Goal: Task Accomplishment & Management: Complete application form

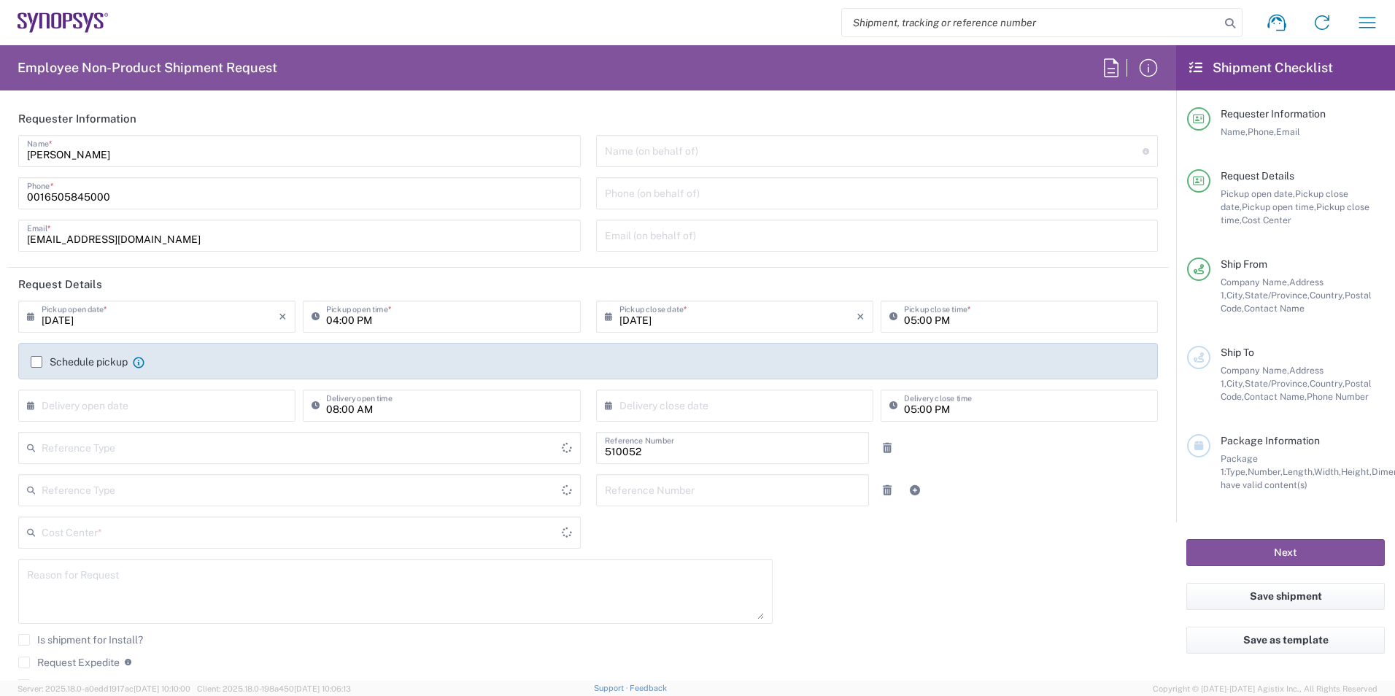
type input "US01, SG, NVM, R&D 510052"
type input "Delivered at Place"
type input "United States"
type input "California"
type input "United States"
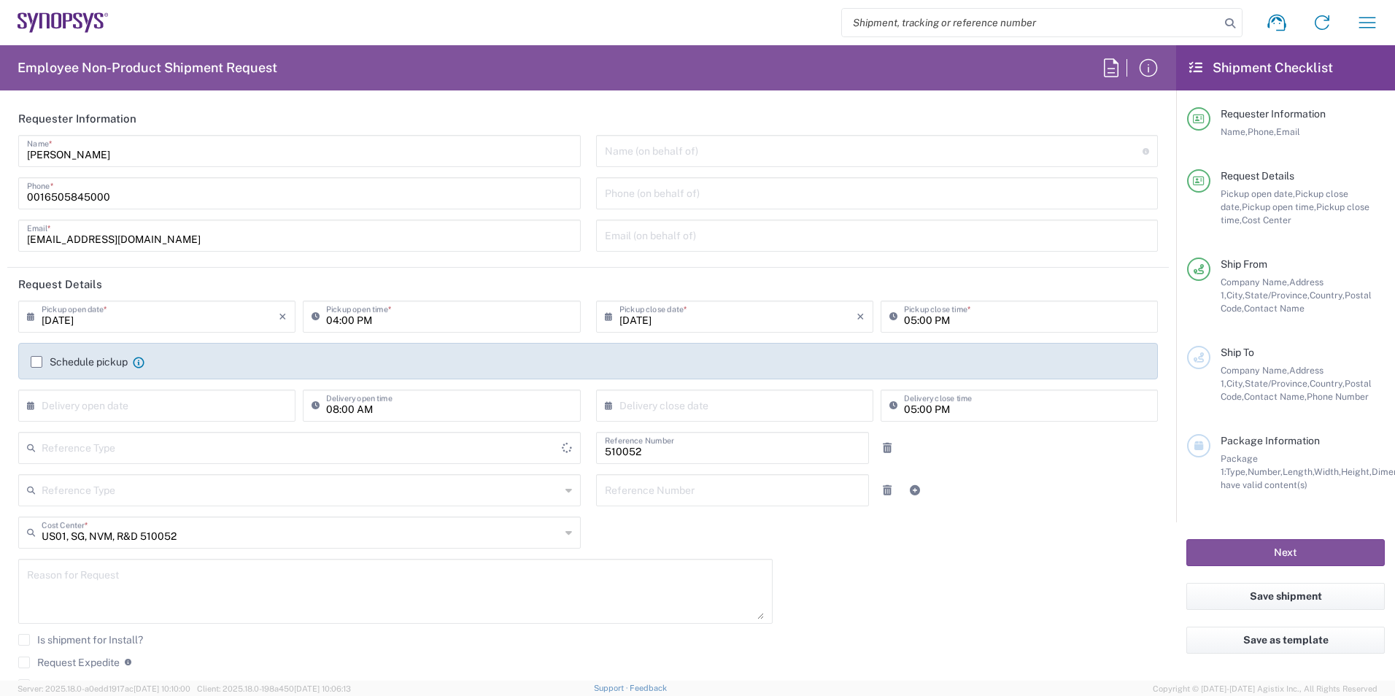
type input "Department"
type input "Headquarters USSV"
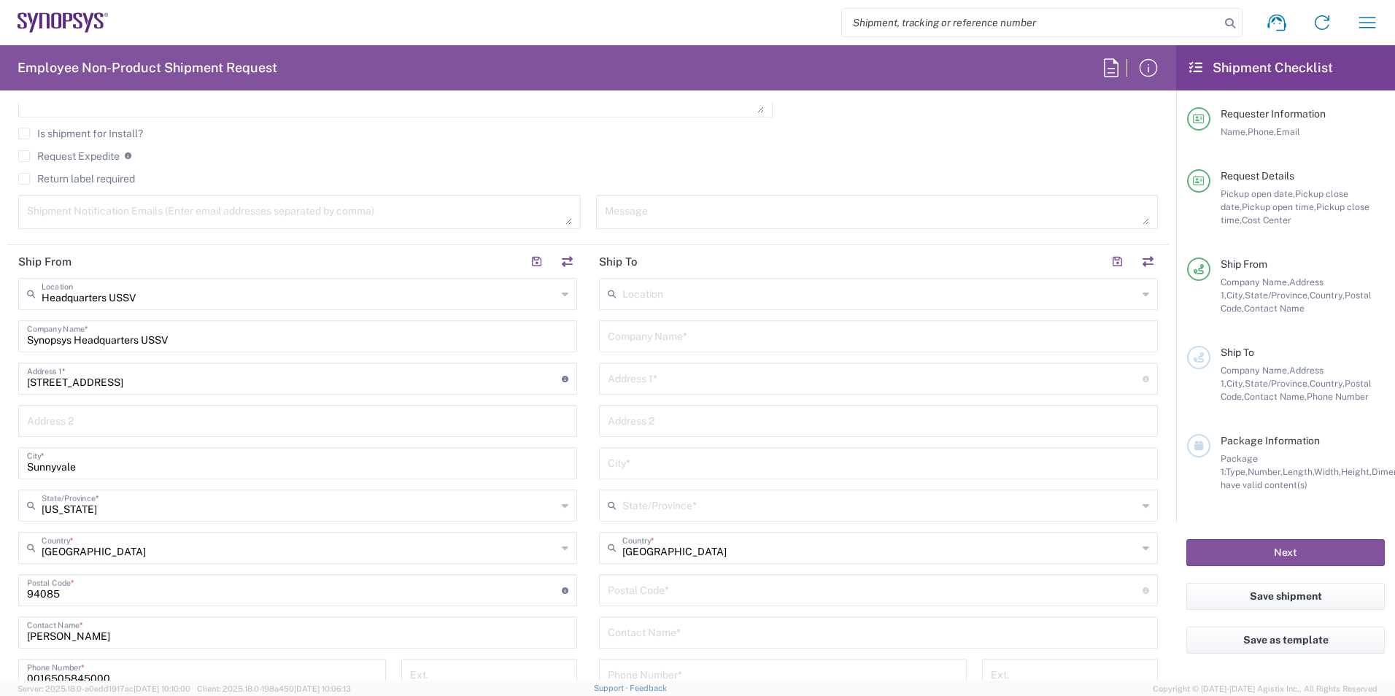
scroll to position [511, 0]
click at [803, 294] on input "text" at bounding box center [879, 289] width 515 height 26
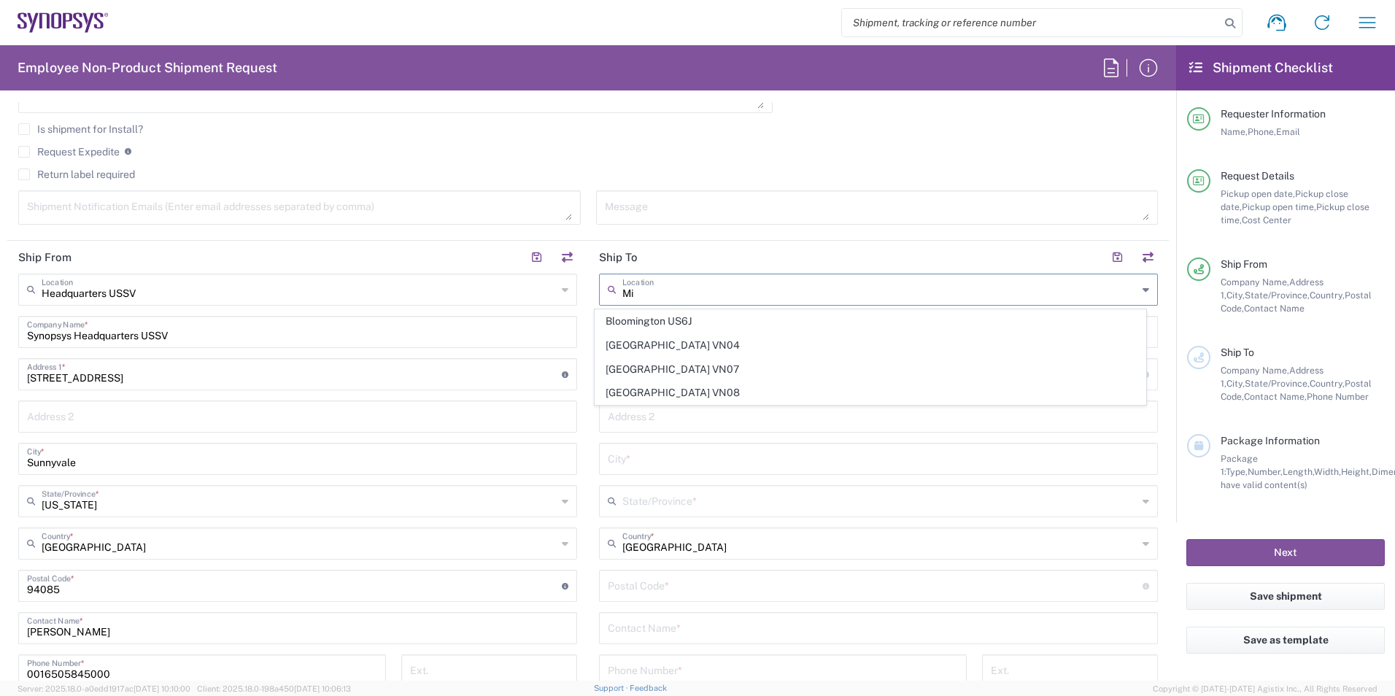
type input "M"
type input "A"
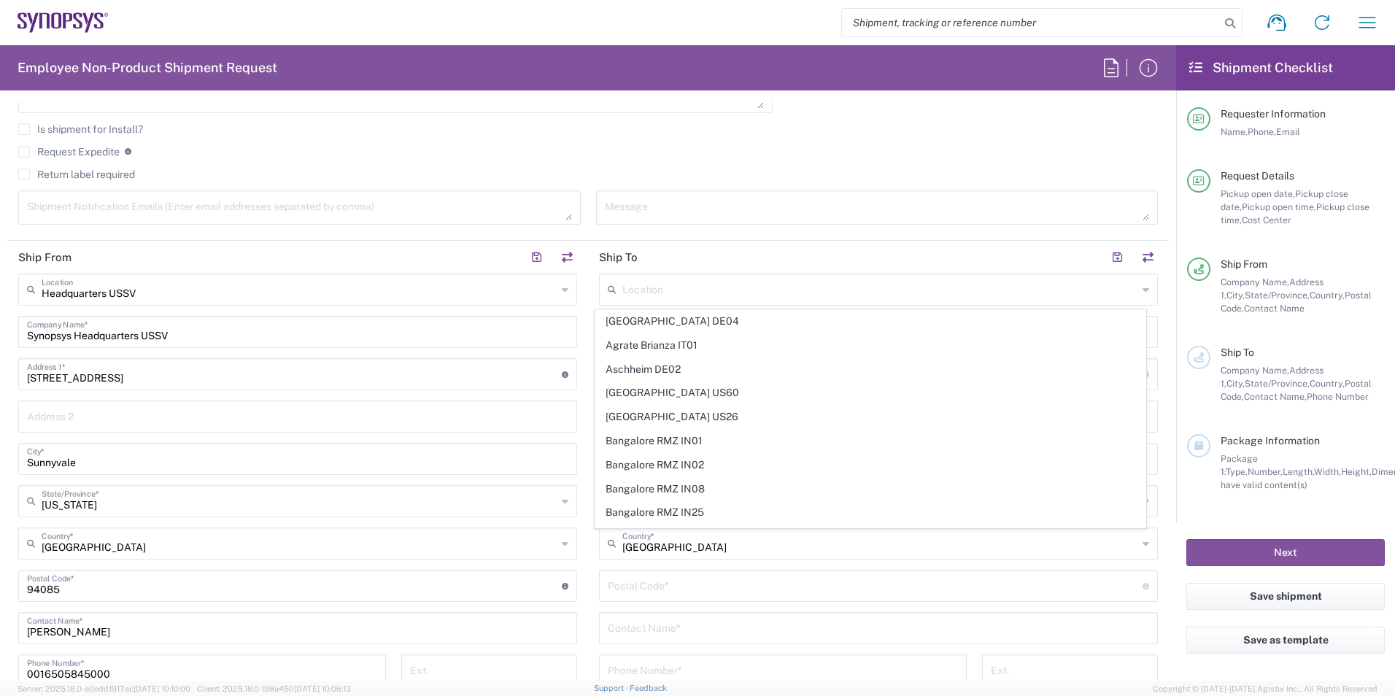
click at [910, 180] on div "Return label required" at bounding box center [588, 180] width 1140 height 22
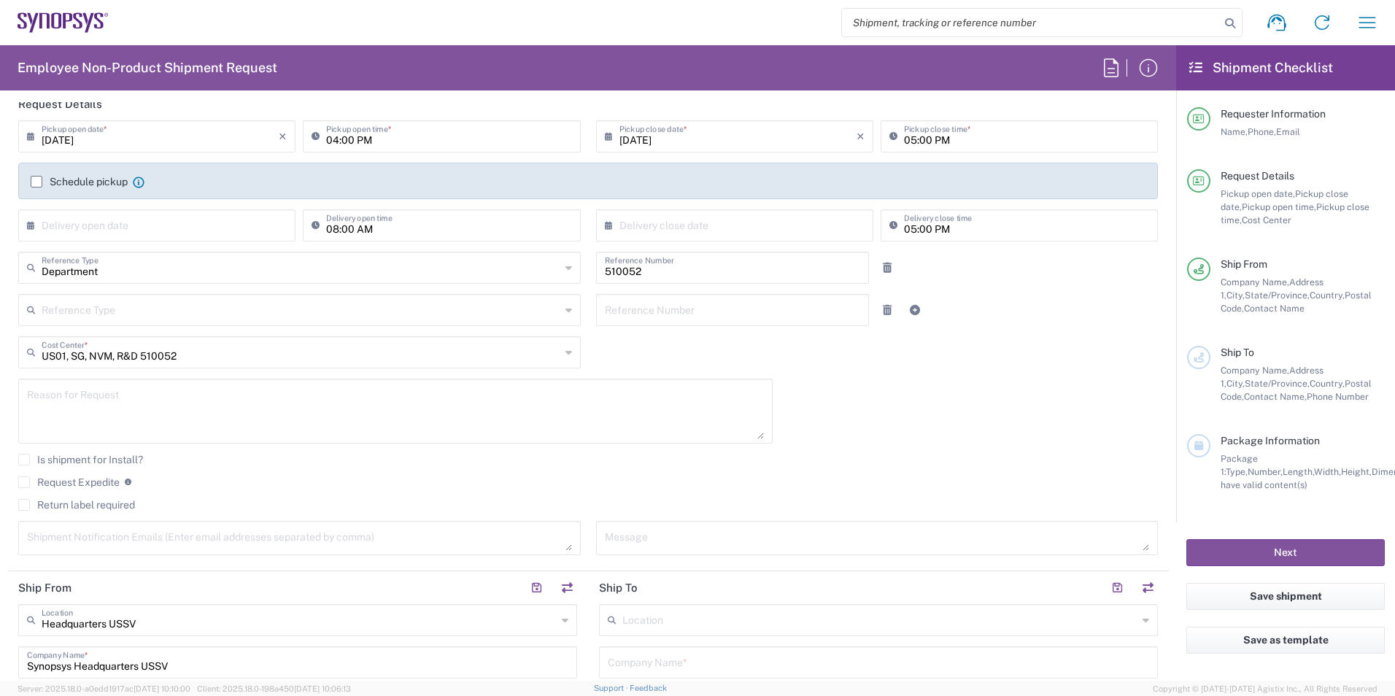
scroll to position [73, 0]
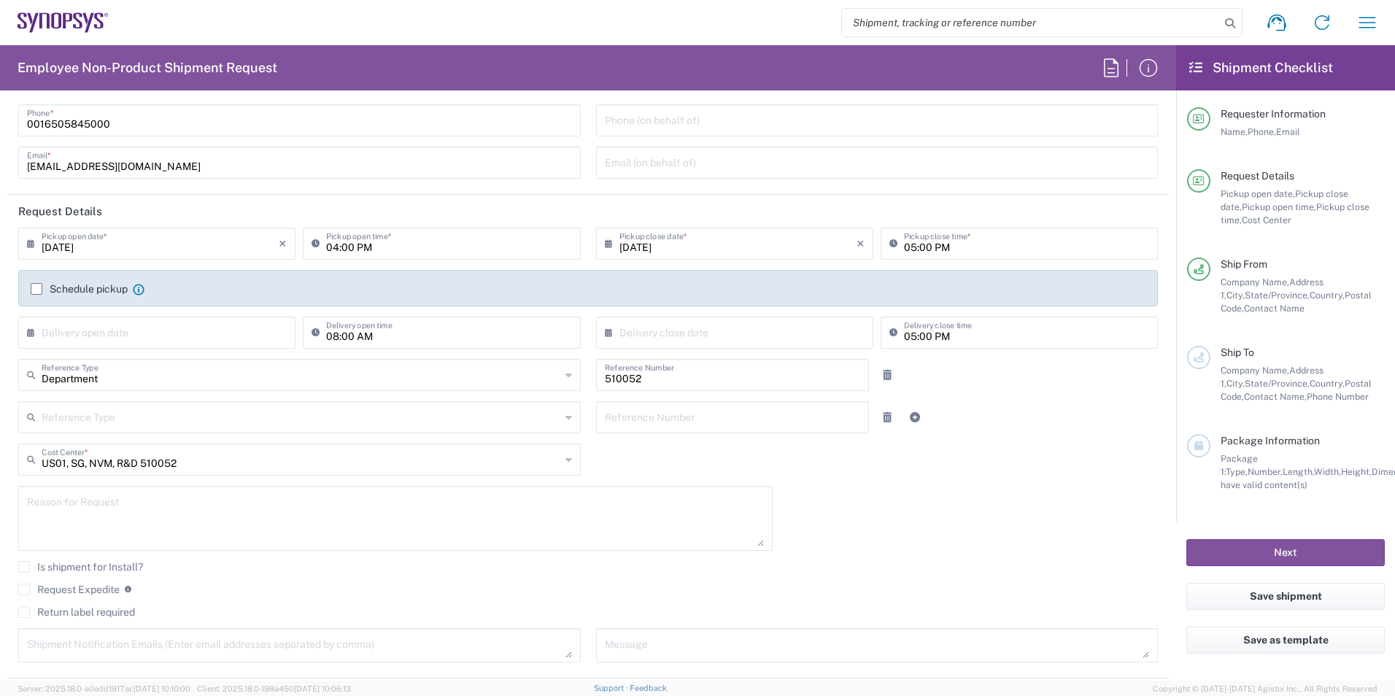
click at [558, 461] on div "US01, SG, NVM, R&D 510052 Cost Center *" at bounding box center [299, 460] width 563 height 32
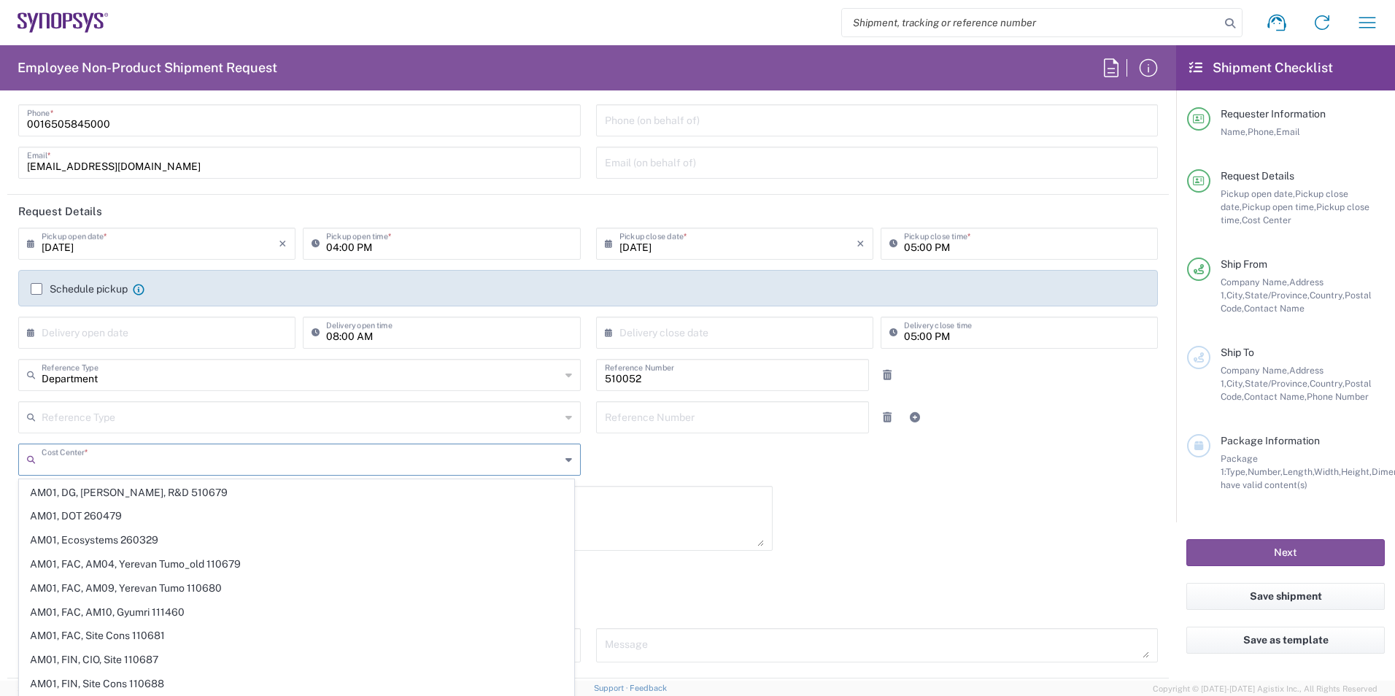
scroll to position [0, 0]
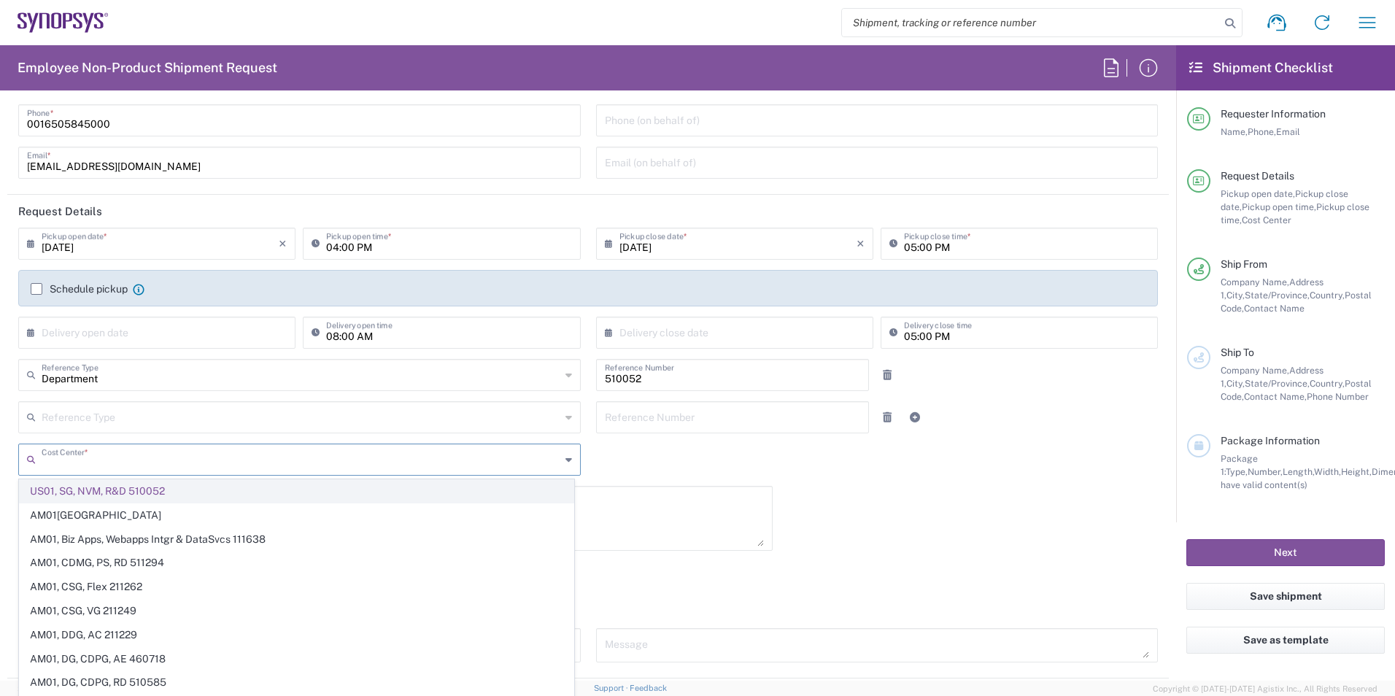
click at [364, 499] on span "US01, SG, NVM, R&D 510052" at bounding box center [297, 491] width 554 height 23
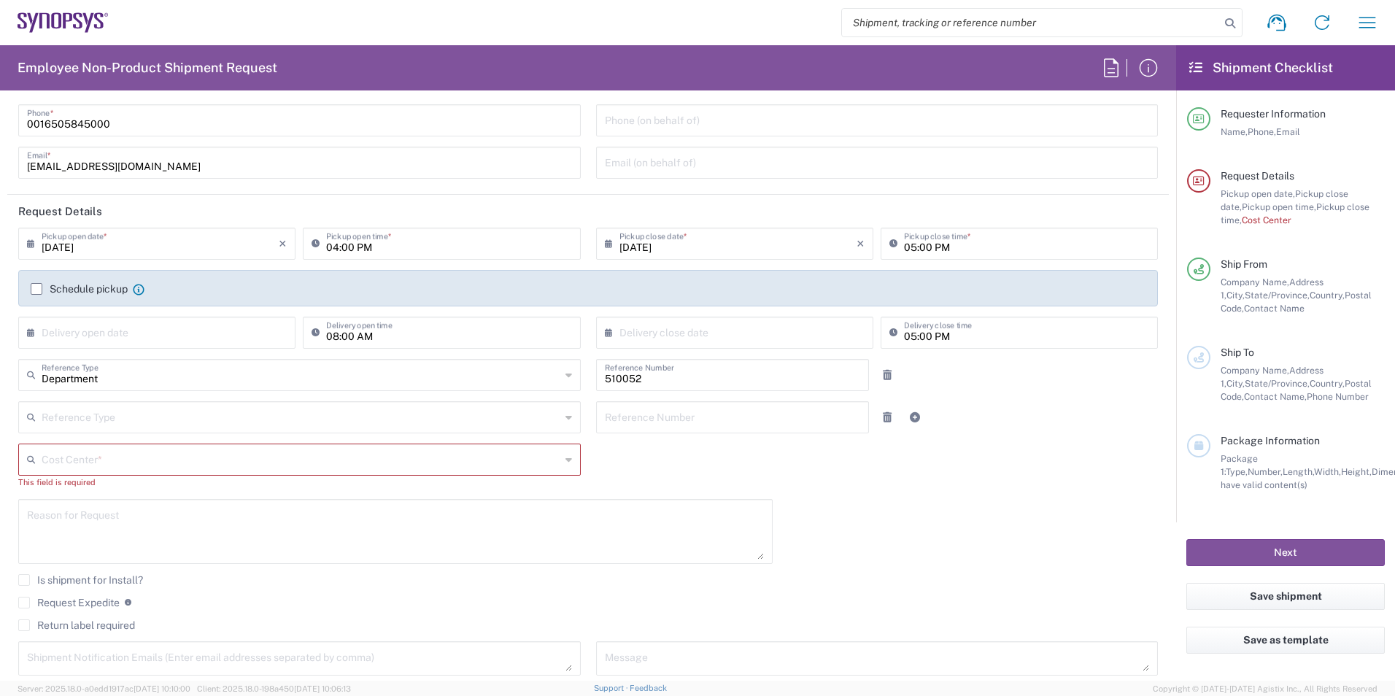
click at [566, 468] on div "Cost Center *" at bounding box center [299, 460] width 563 height 32
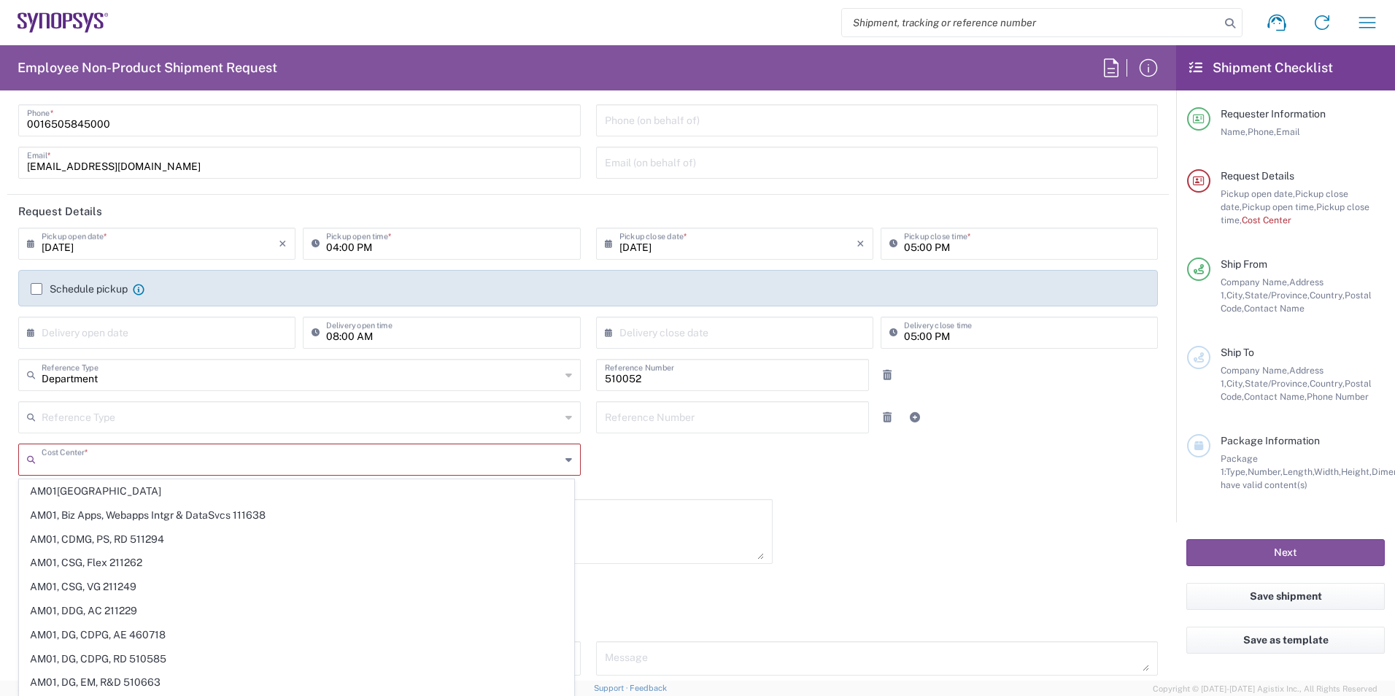
drag, startPoint x: 339, startPoint y: 492, endPoint x: 313, endPoint y: 492, distance: 26.3
click at [314, 492] on span "AM01, AMSG, Monteray 460541" at bounding box center [297, 491] width 554 height 23
type input "460541"
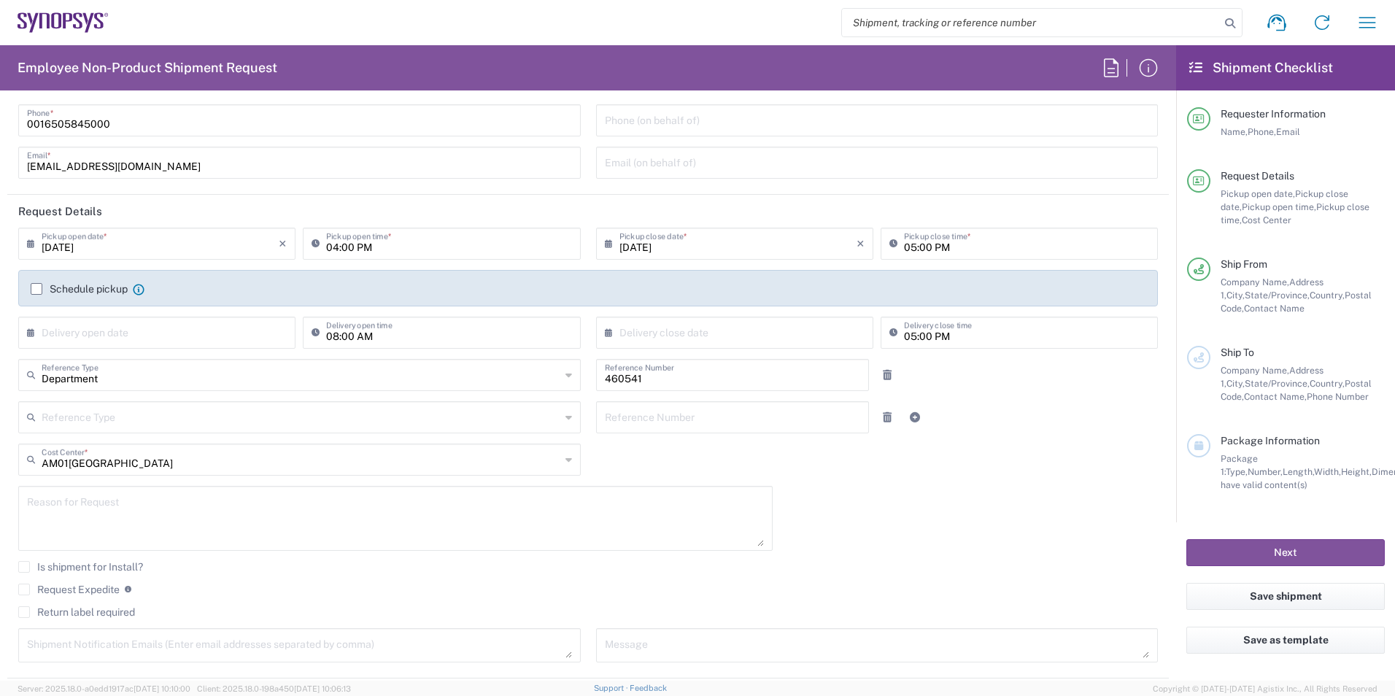
click at [567, 463] on div "AM01, AMSG, Monteray 460541 Cost Center *" at bounding box center [299, 460] width 563 height 32
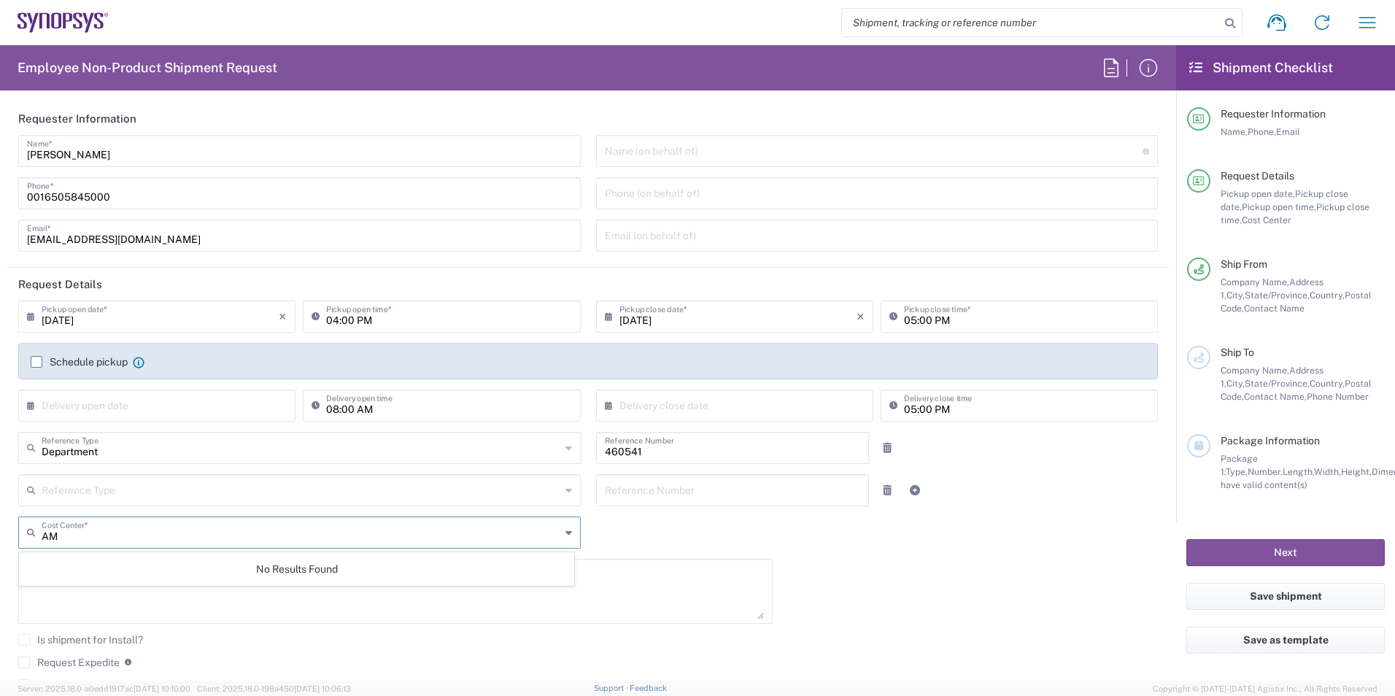
type input "A"
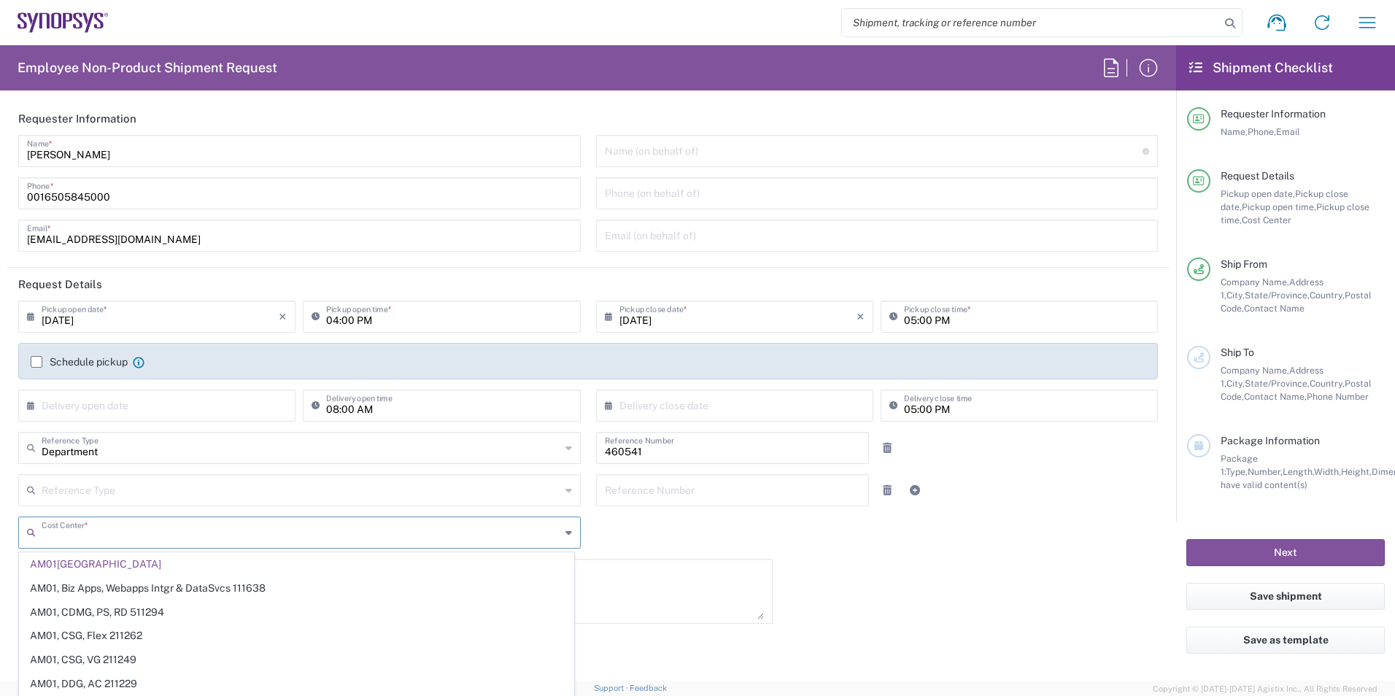
type input "u"
click at [565, 529] on icon at bounding box center [568, 532] width 7 height 23
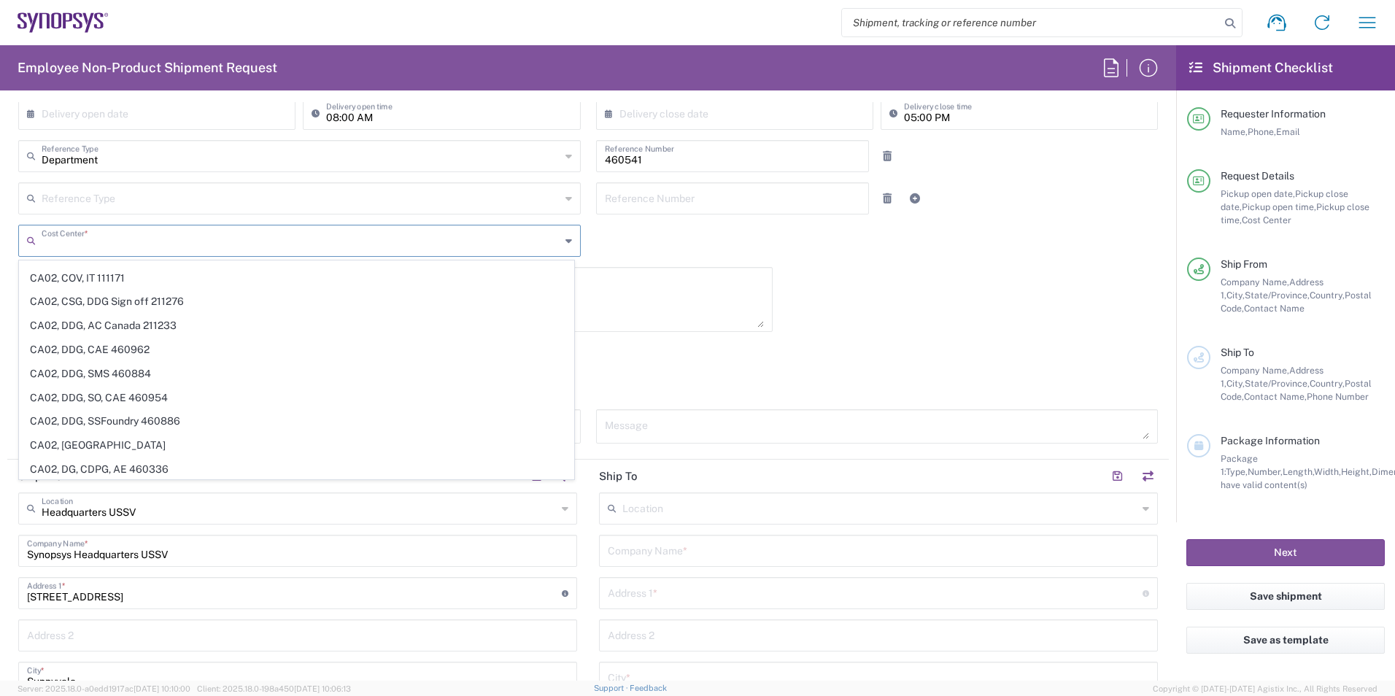
scroll to position [5787, 0]
click at [239, 250] on input "text" at bounding box center [301, 240] width 519 height 26
type input "US01"
click at [771, 363] on div "Is shipment for Install? Request Expedite If expedite is checked you will be un…" at bounding box center [588, 375] width 1155 height 67
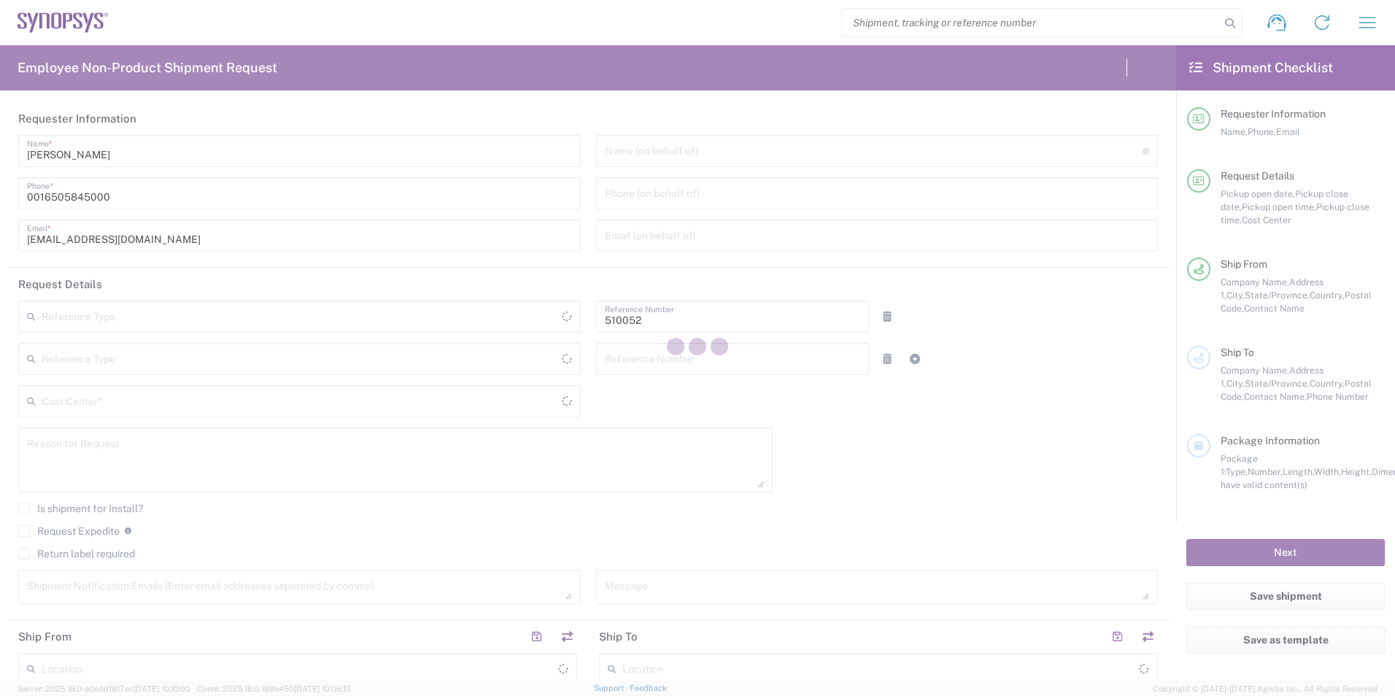
type input "Department"
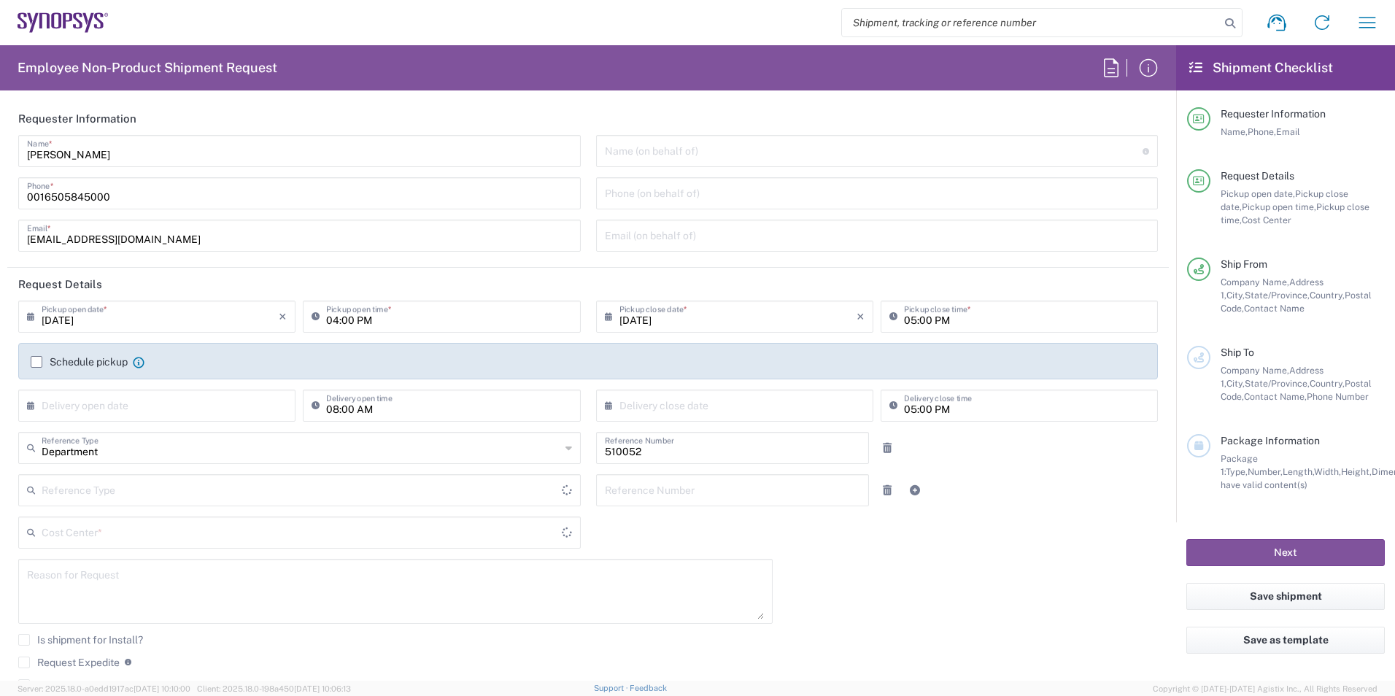
type input "US01, SG, NVM, R&D 510052"
type input "Delivered at Place"
type input "[GEOGRAPHIC_DATA]"
type input "[US_STATE]"
type input "United States"
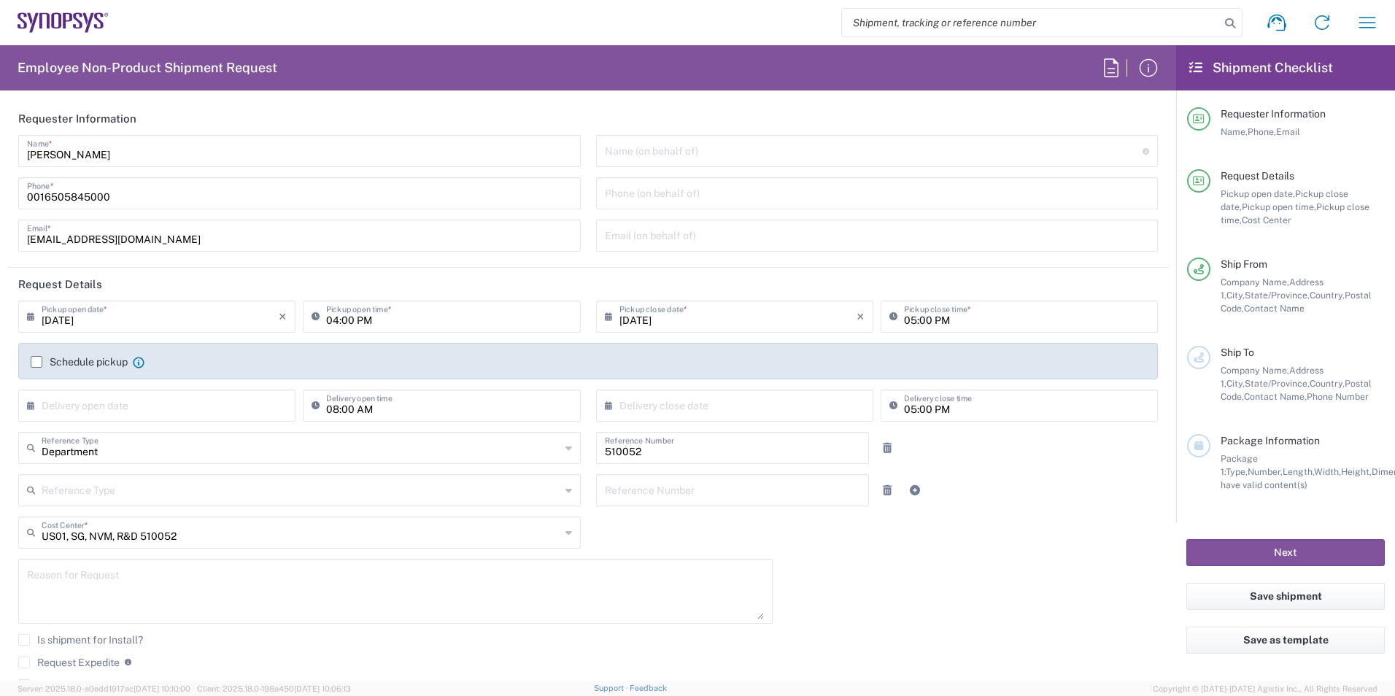
type input "Headquarters USSV"
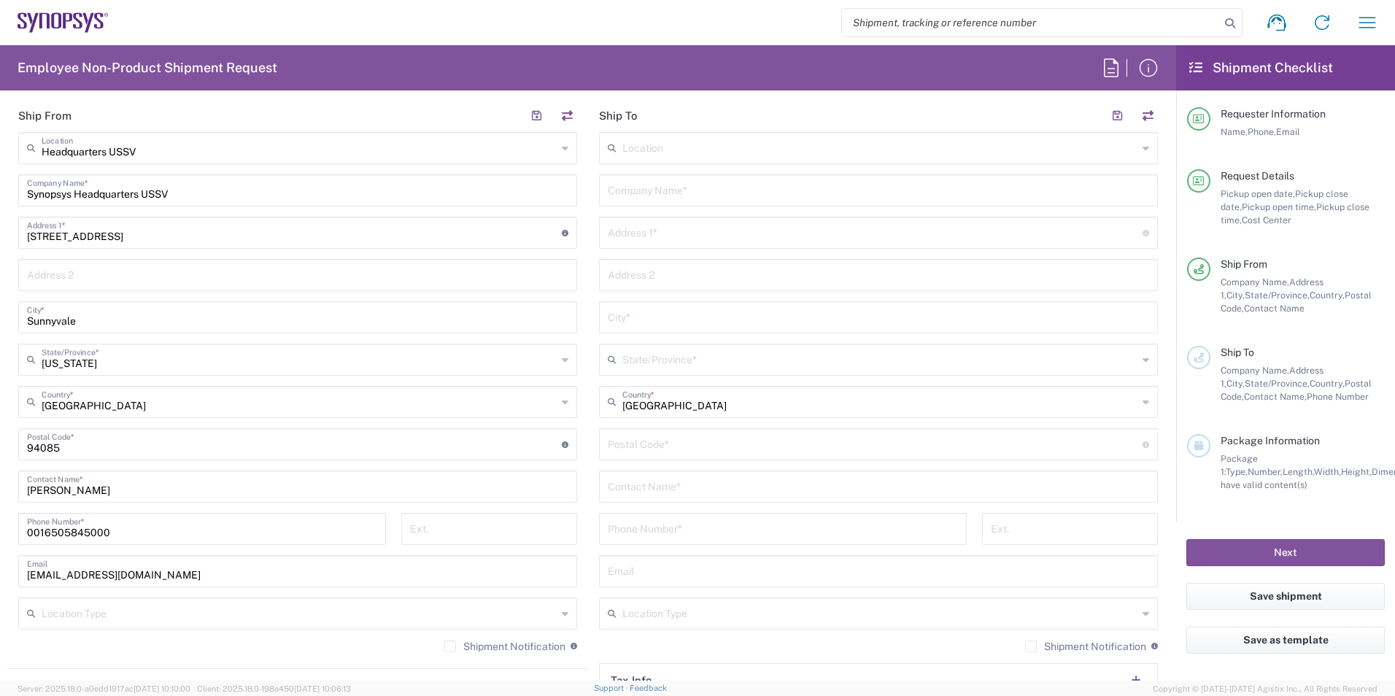
scroll to position [511, 0]
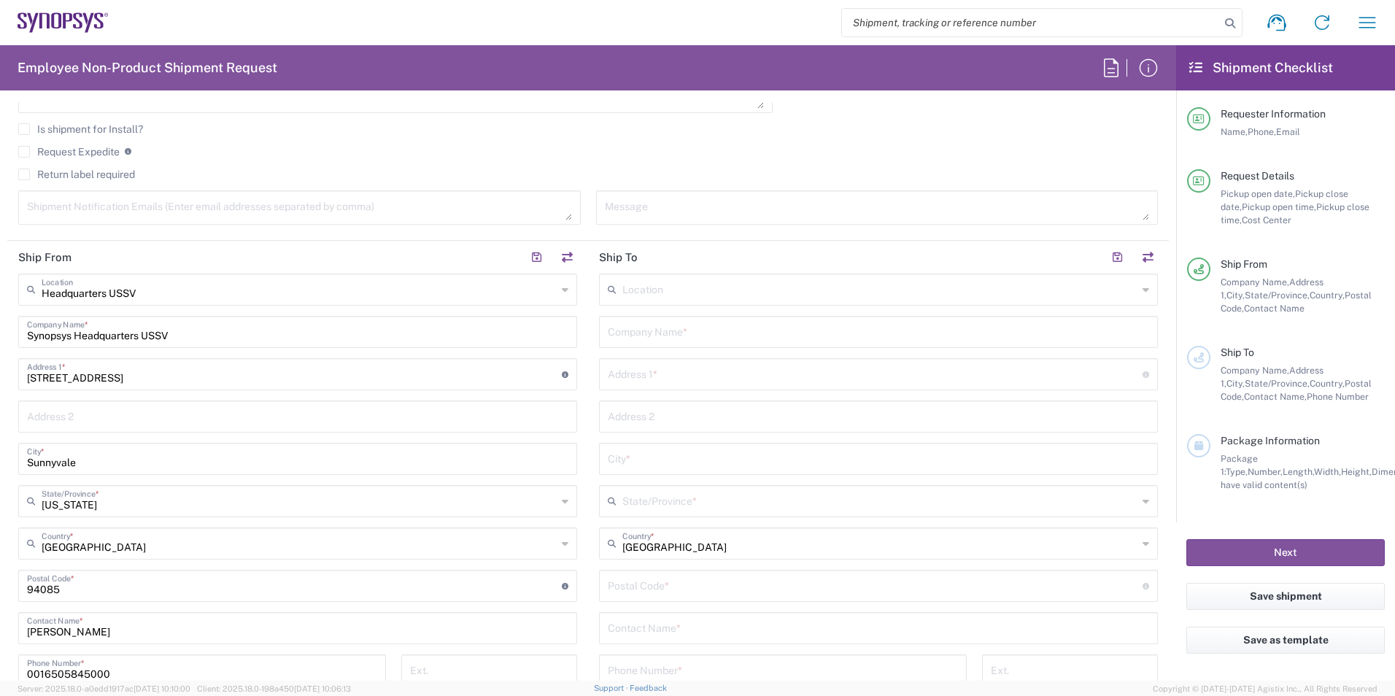
click at [674, 297] on input "text" at bounding box center [879, 289] width 515 height 26
type input "A"
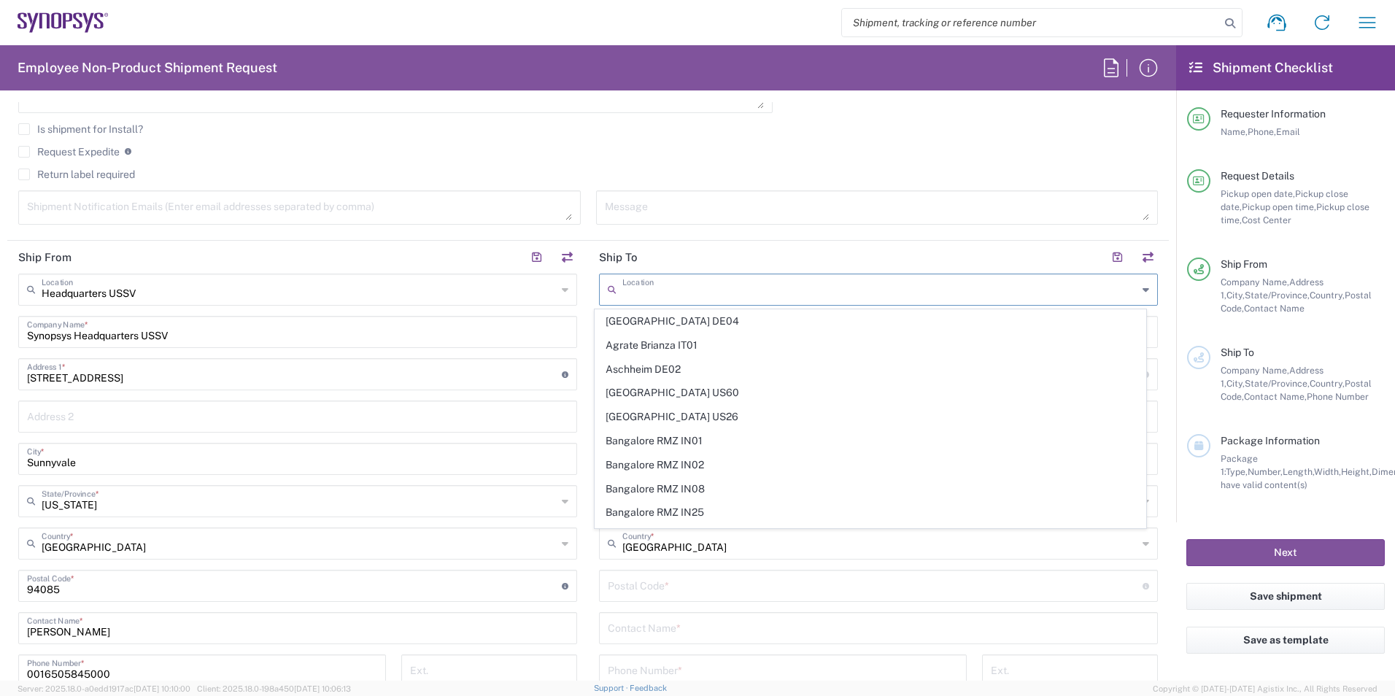
type input "I"
click at [752, 169] on agx-checkbox-control "Return label required" at bounding box center [588, 175] width 1140 height 12
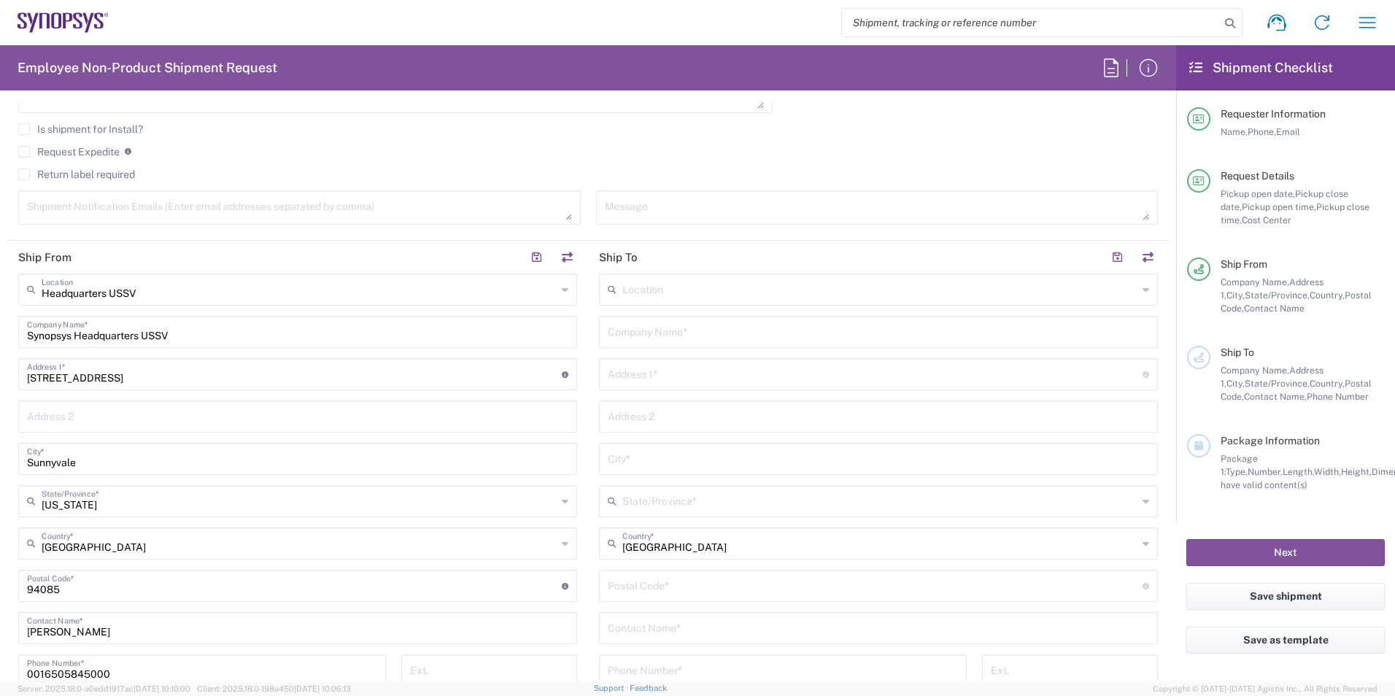
click at [717, 335] on input "text" at bounding box center [878, 331] width 541 height 26
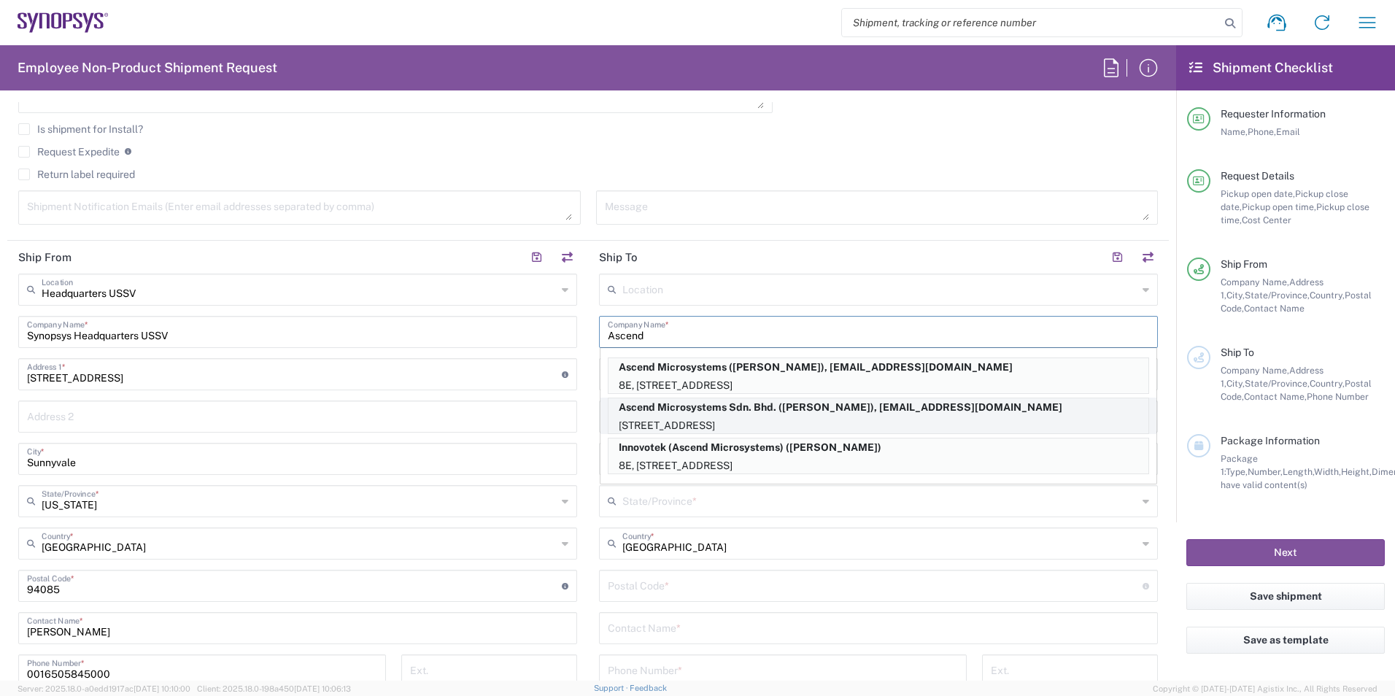
click at [768, 411] on p "Ascend Microsystems Sdn. Bhd. (Ming Hong Niam), niam@synopsys.com" at bounding box center [879, 407] width 540 height 18
type input "Ascend Microsystems Sdn. Bhd."
type input "No8E, Jalan Teknologi 3/6"
type input "Petaling Jaya Nouvelle Industrial Park, Section Kota Damansara"
type input "Petaling Jaya"
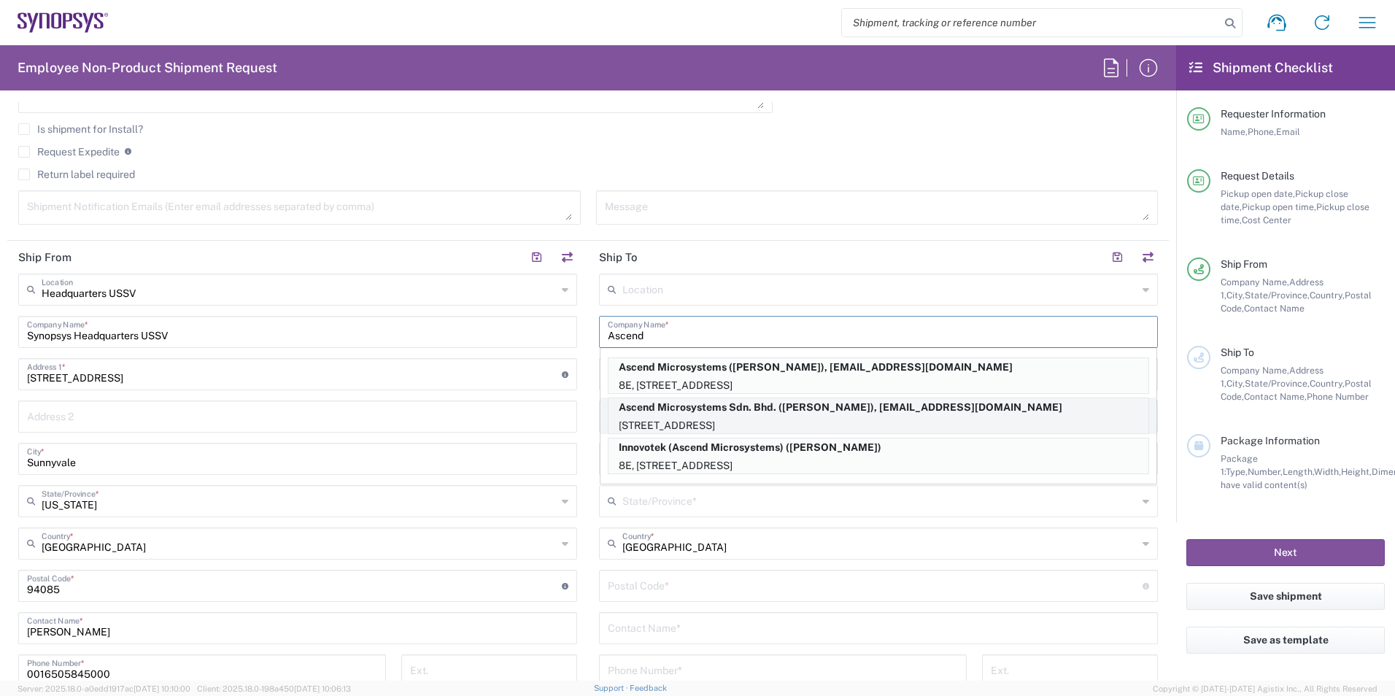
type input "Malaysia"
type input "47810"
type input "Ming Hong Niam"
type input "+60 1680 50584"
type input "niam@synopsys.com"
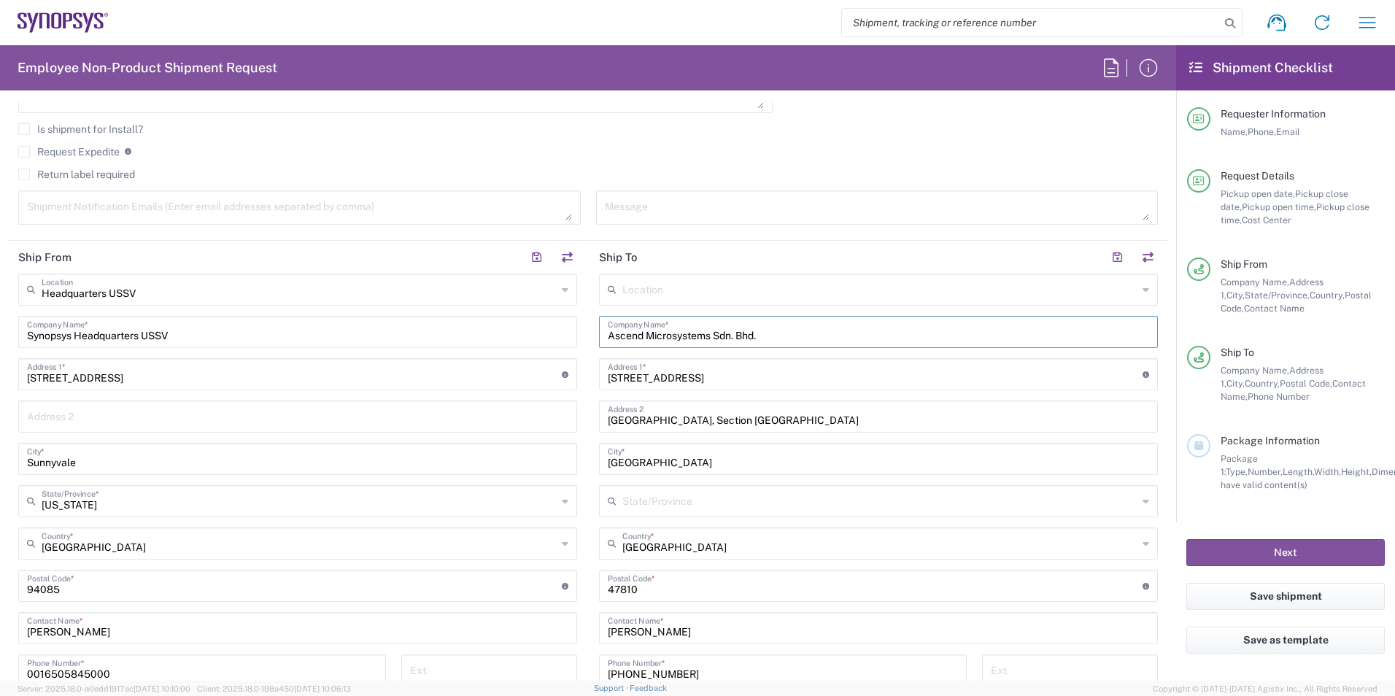
type input "Selangor"
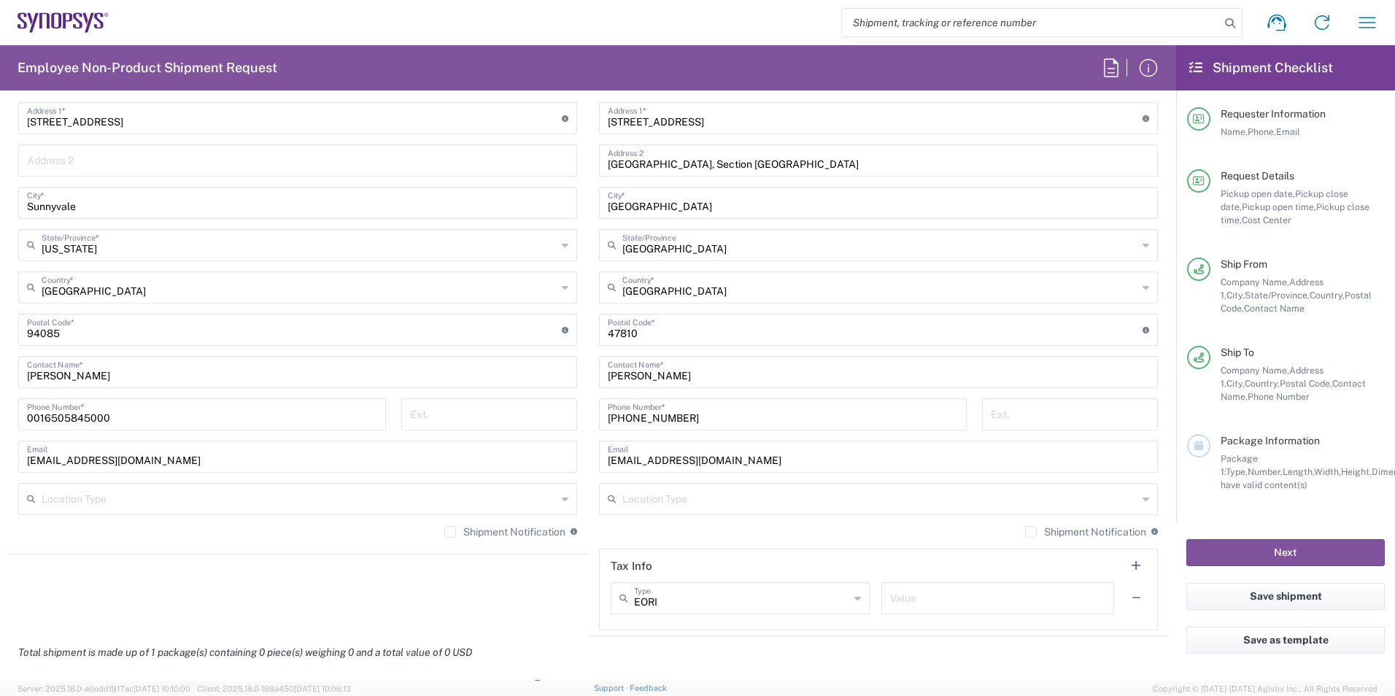
scroll to position [803, 0]
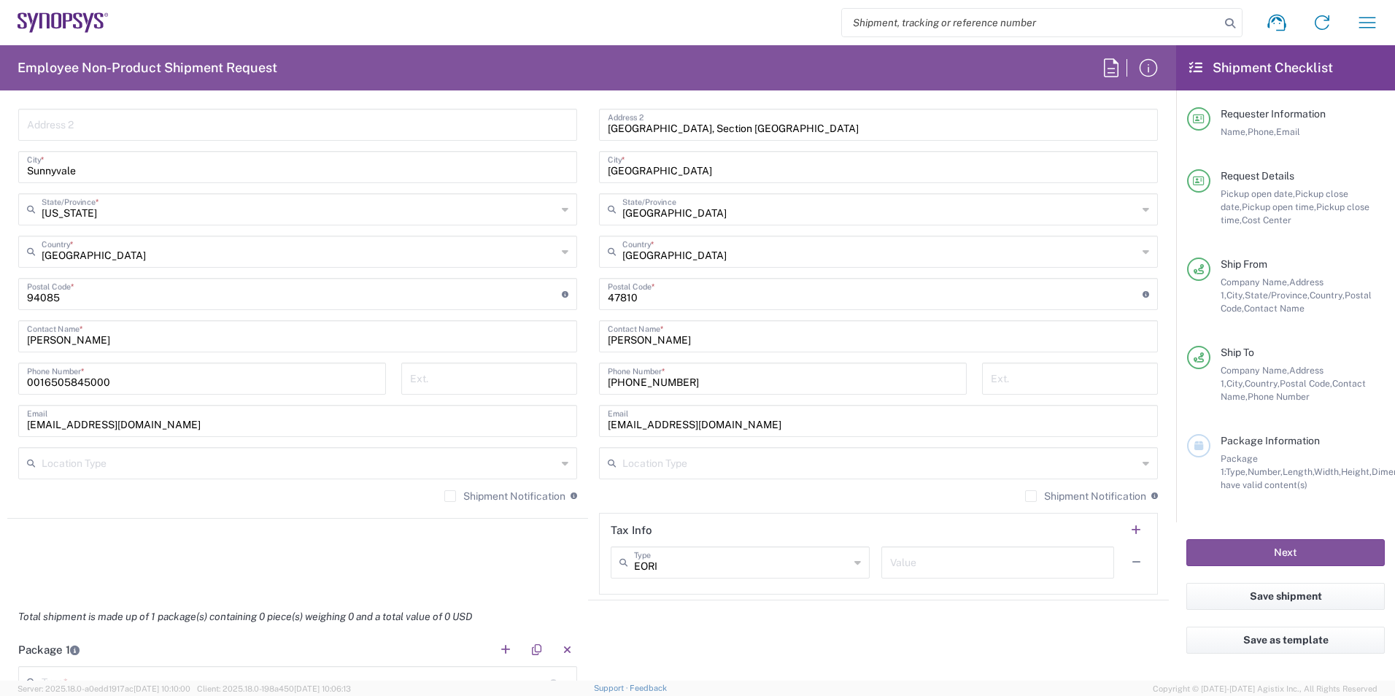
click at [1143, 466] on icon at bounding box center [1146, 463] width 7 height 23
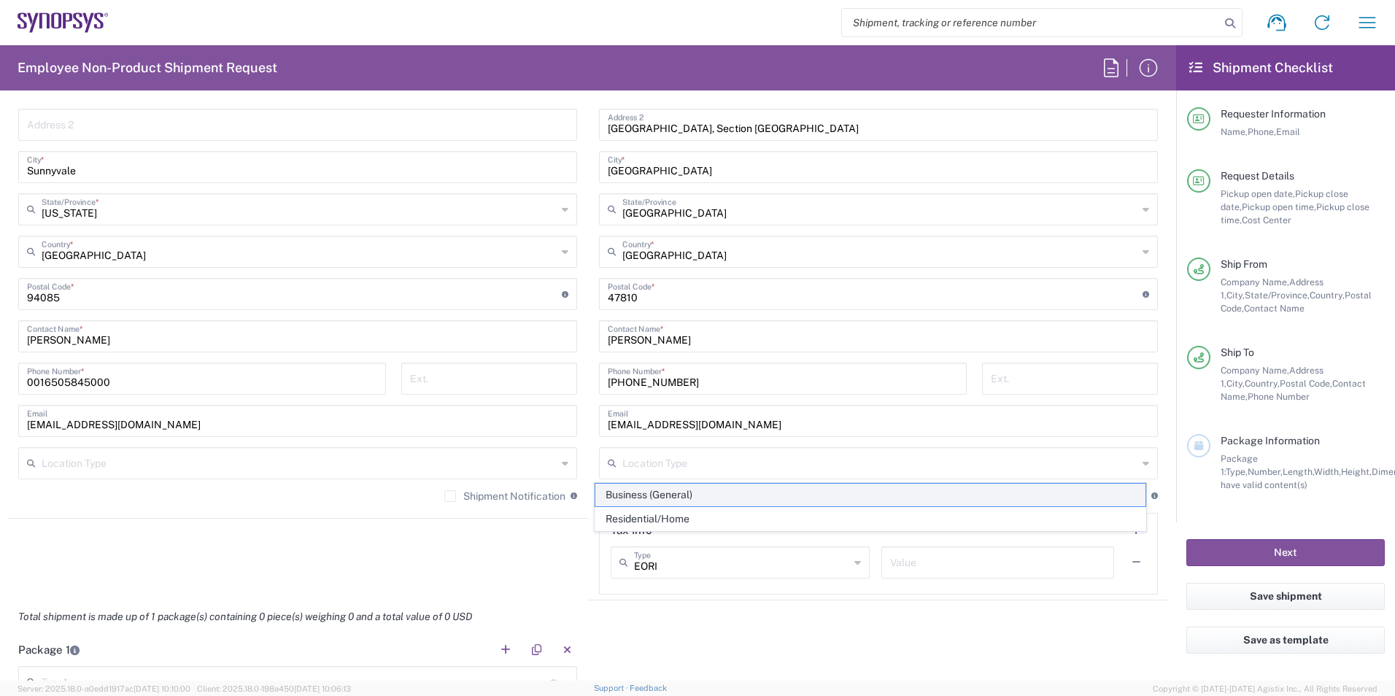
click at [760, 495] on span "Business (General)" at bounding box center [870, 495] width 551 height 23
type input "Business (General)"
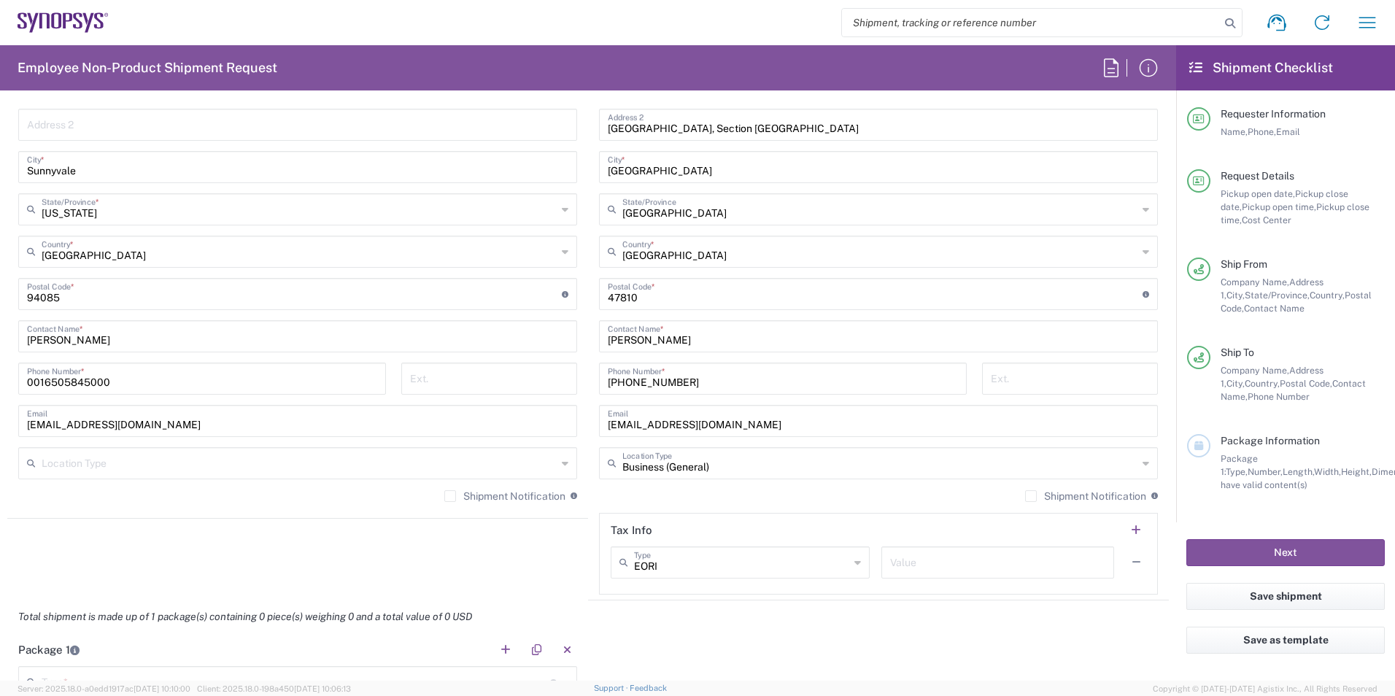
click at [758, 491] on div "Shipment Notification If checked, a shipment notification email will be sent to…" at bounding box center [878, 501] width 559 height 23
click at [854, 563] on div "EORI Type" at bounding box center [740, 562] width 259 height 32
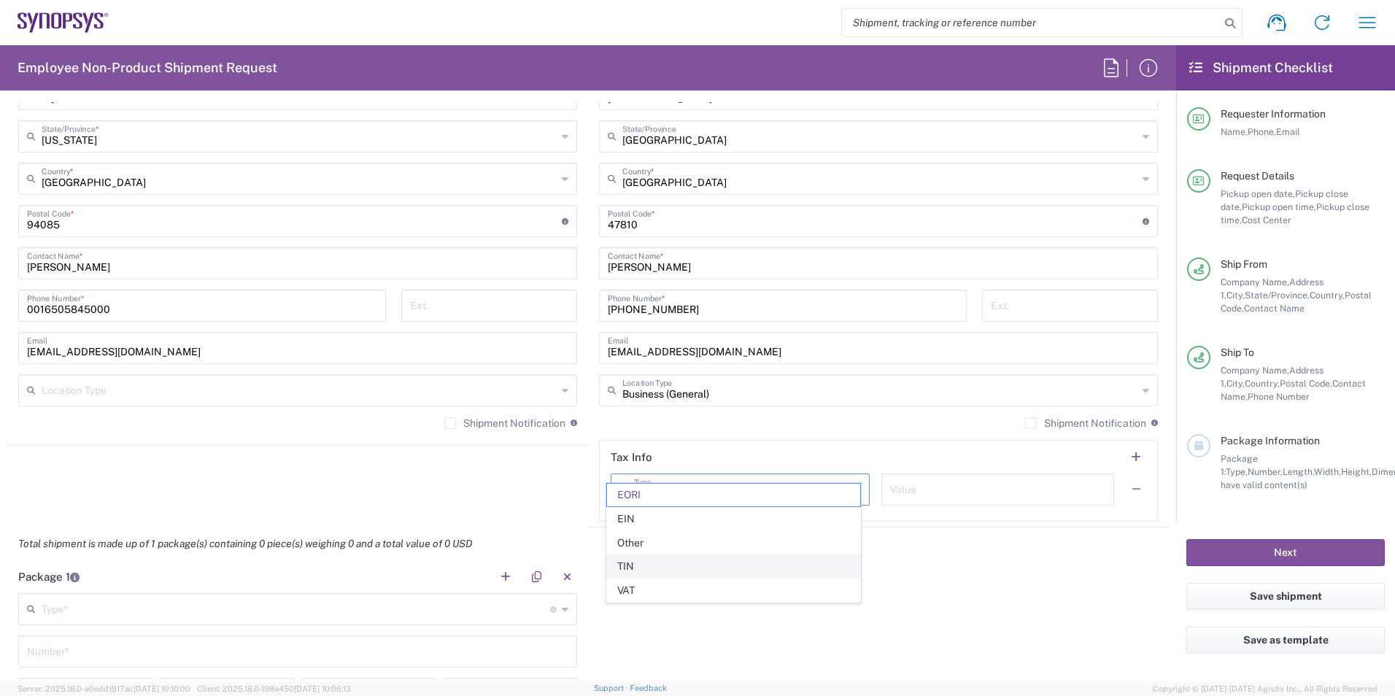
scroll to position [949, 0]
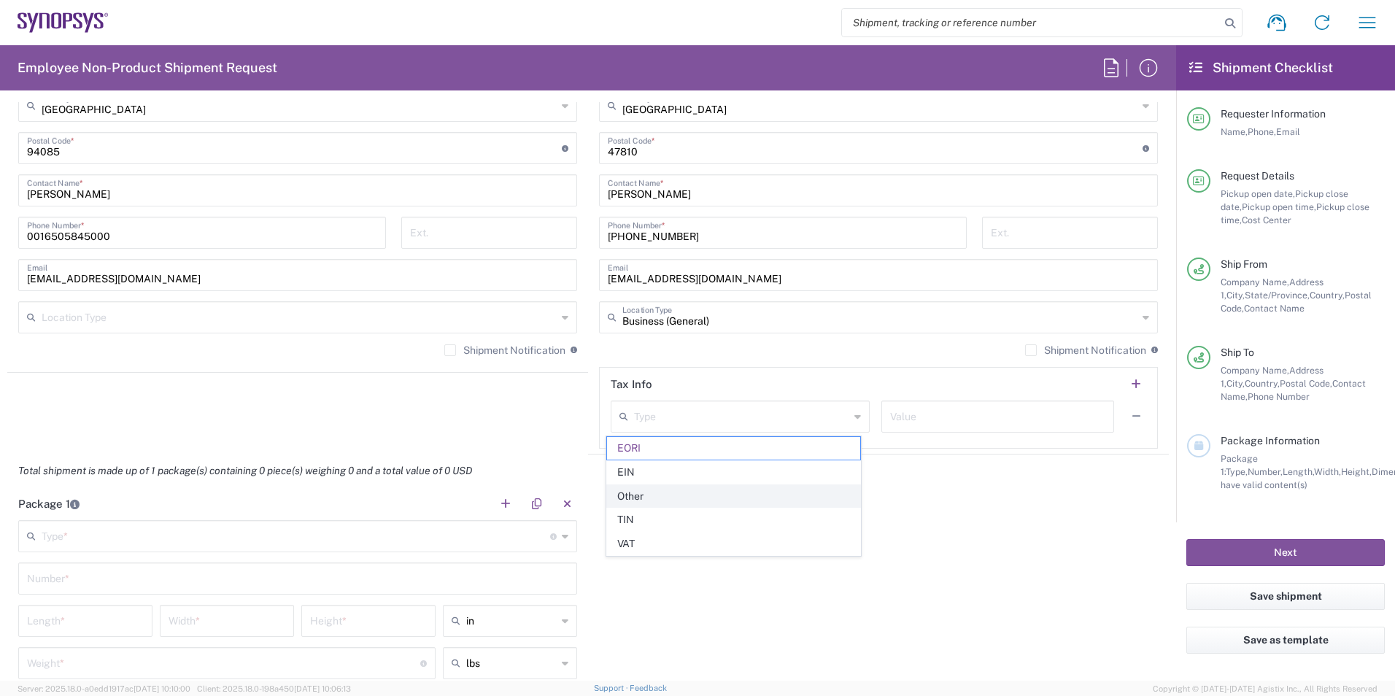
click at [785, 490] on span "Other" at bounding box center [733, 496] width 253 height 23
click at [930, 497] on div "Package 1 Type * Material used to package goods Bale(s) Basket(s) Bolt(s) Bottl…" at bounding box center [588, 623] width 1162 height 273
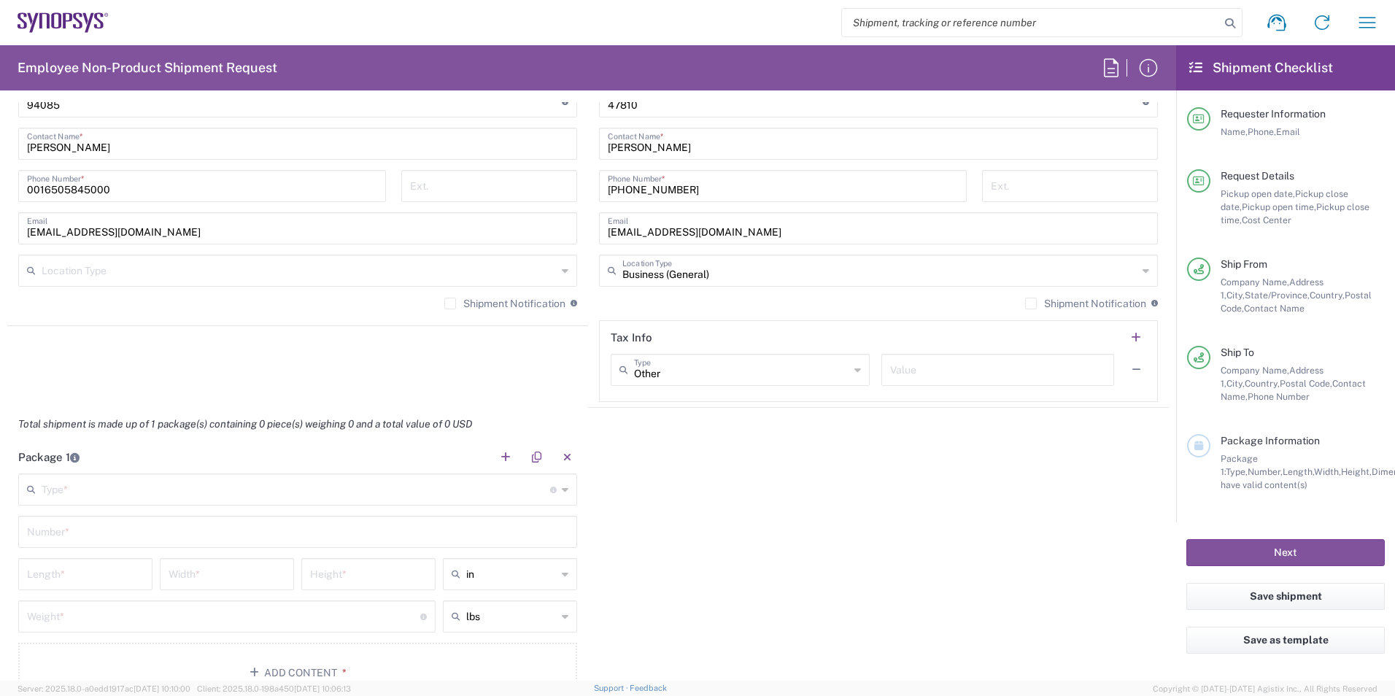
scroll to position [1021, 0]
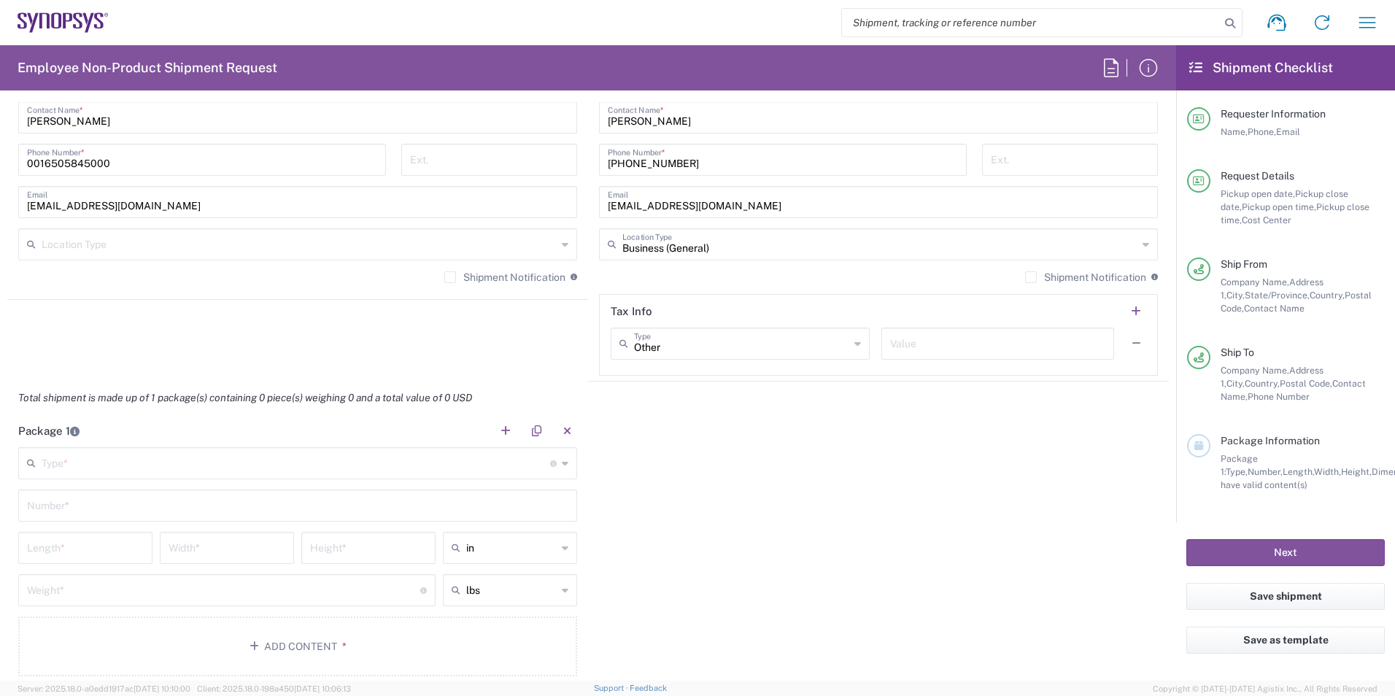
click at [854, 346] on icon at bounding box center [857, 343] width 7 height 23
click at [762, 422] on span "EORI" at bounding box center [733, 423] width 253 height 23
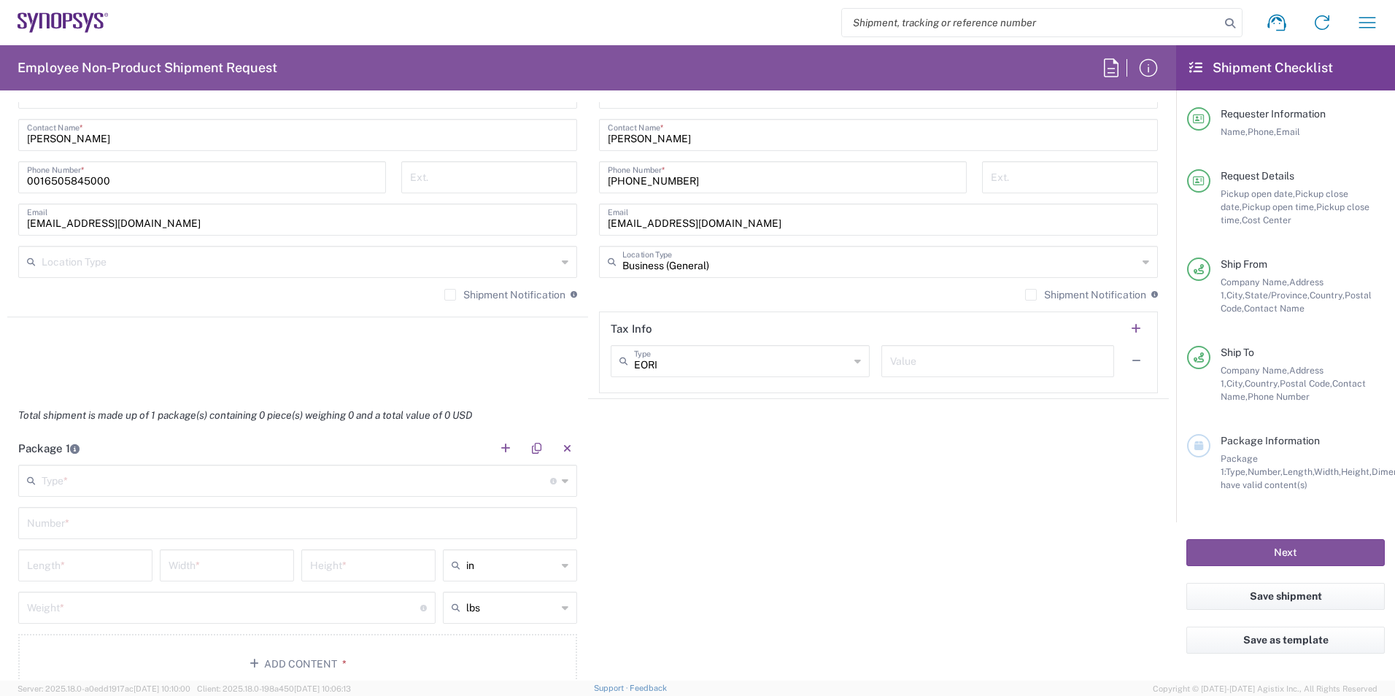
scroll to position [1094, 0]
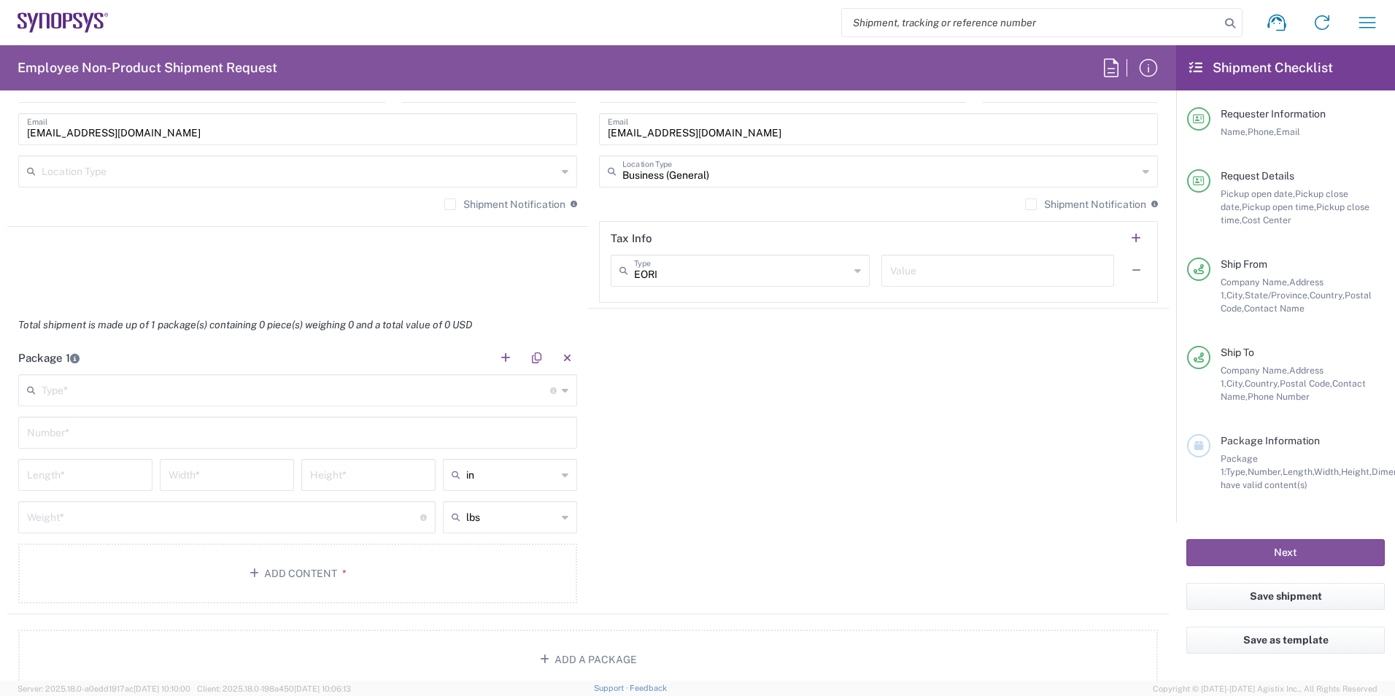
click at [854, 268] on icon at bounding box center [857, 270] width 7 height 23
click at [747, 349] on span "Other" at bounding box center [733, 350] width 253 height 23
type input "Other"
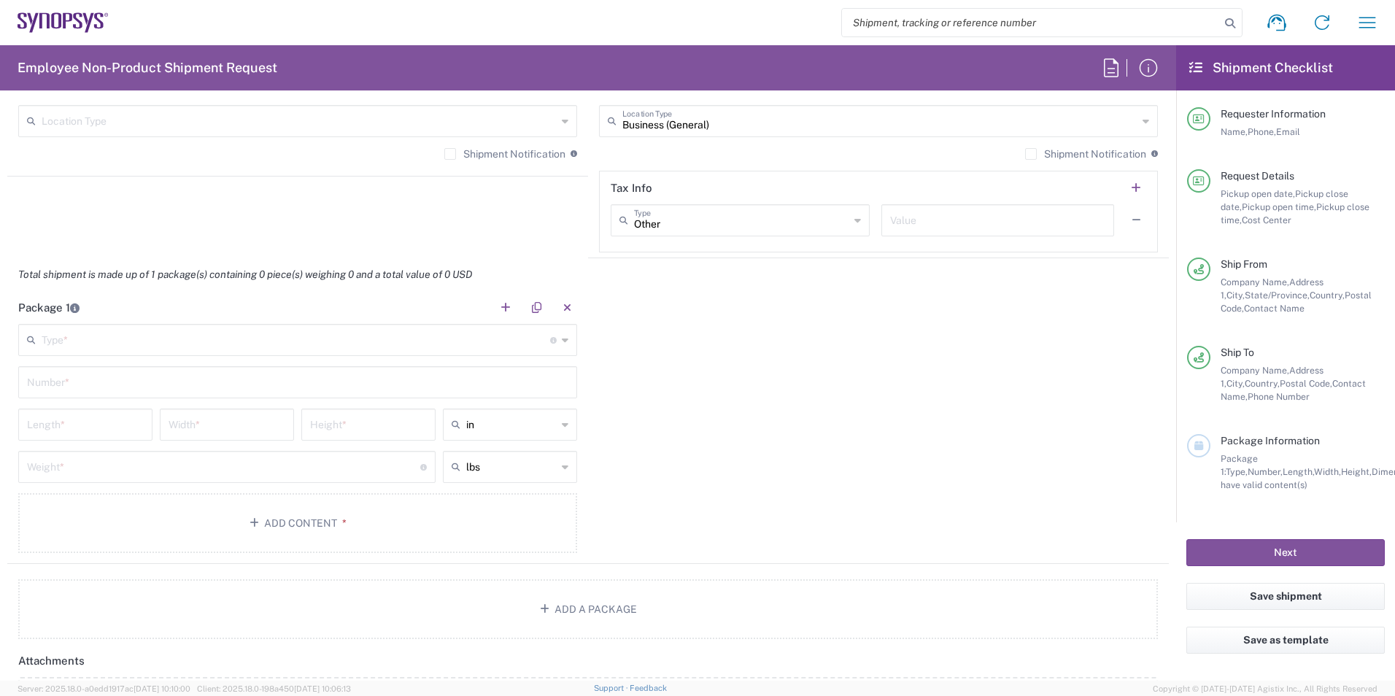
scroll to position [1167, 0]
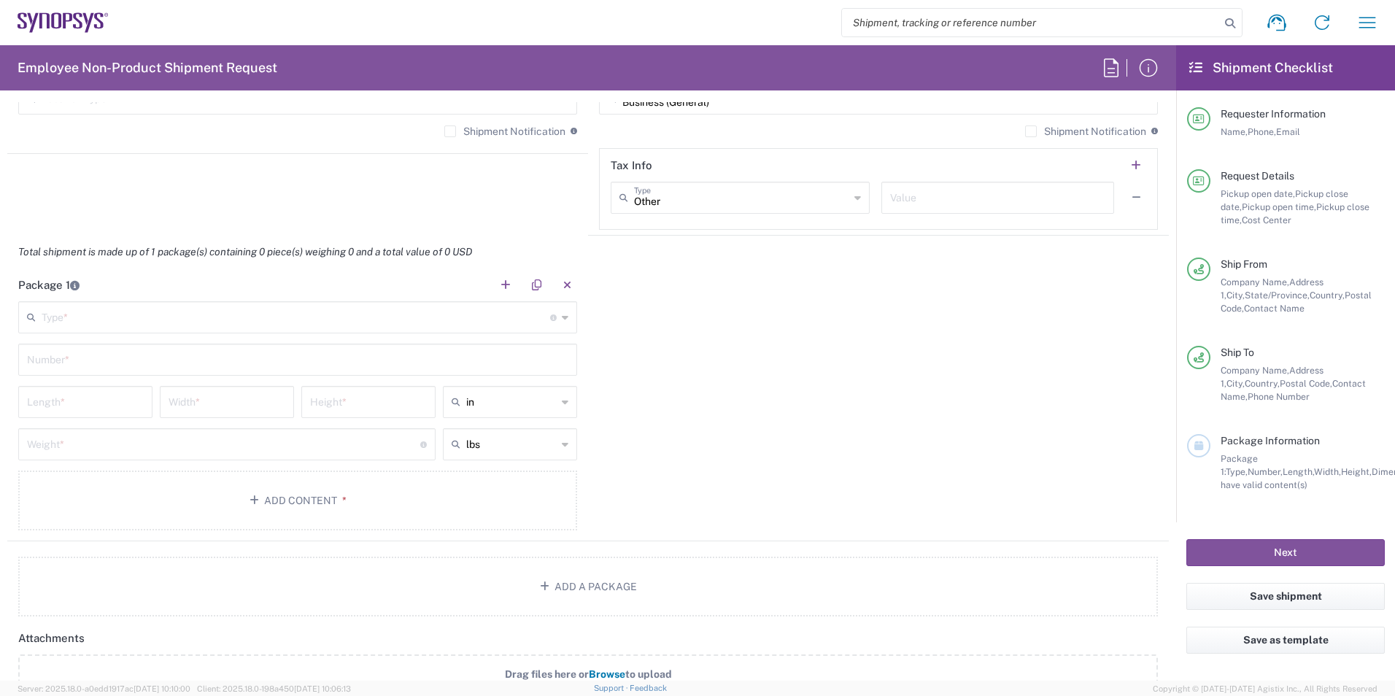
click at [565, 321] on div "Type * Material used to package goods" at bounding box center [297, 317] width 559 height 32
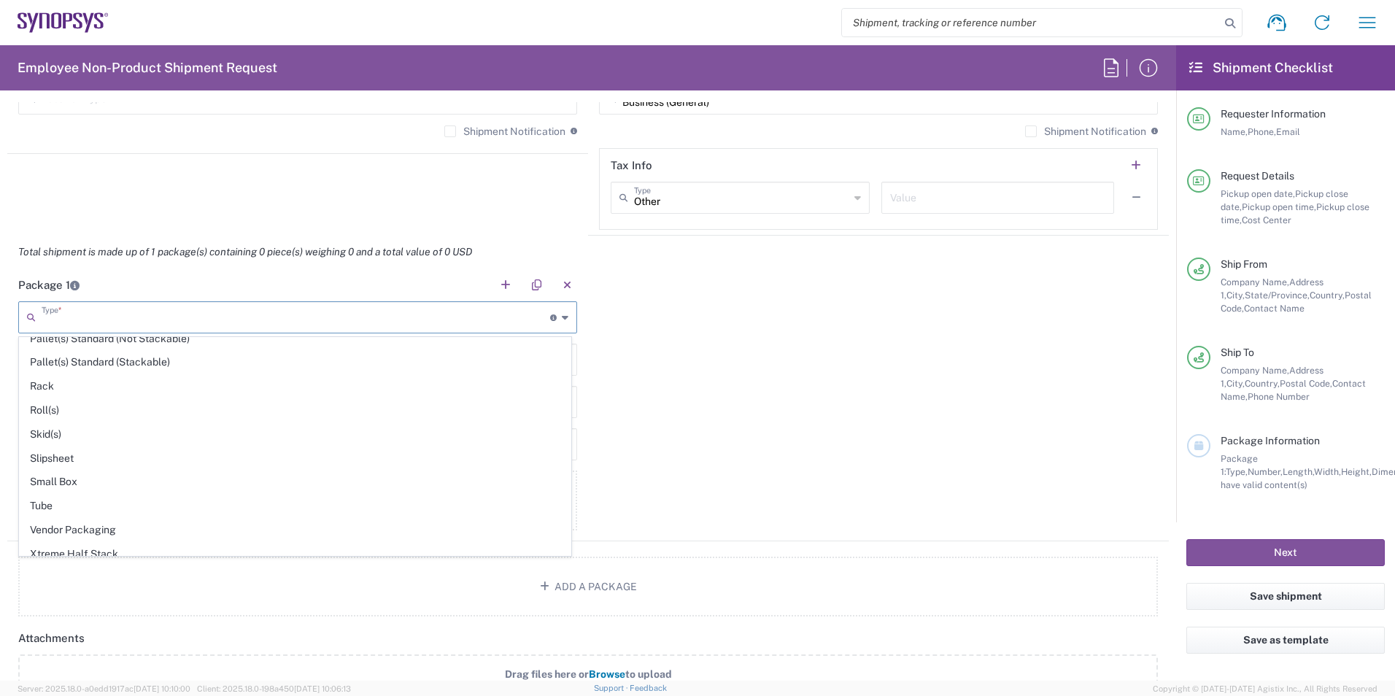
scroll to position [690, 0]
click at [219, 492] on span "Vendor Packaging" at bounding box center [295, 496] width 551 height 23
type input "Vendor Packaging"
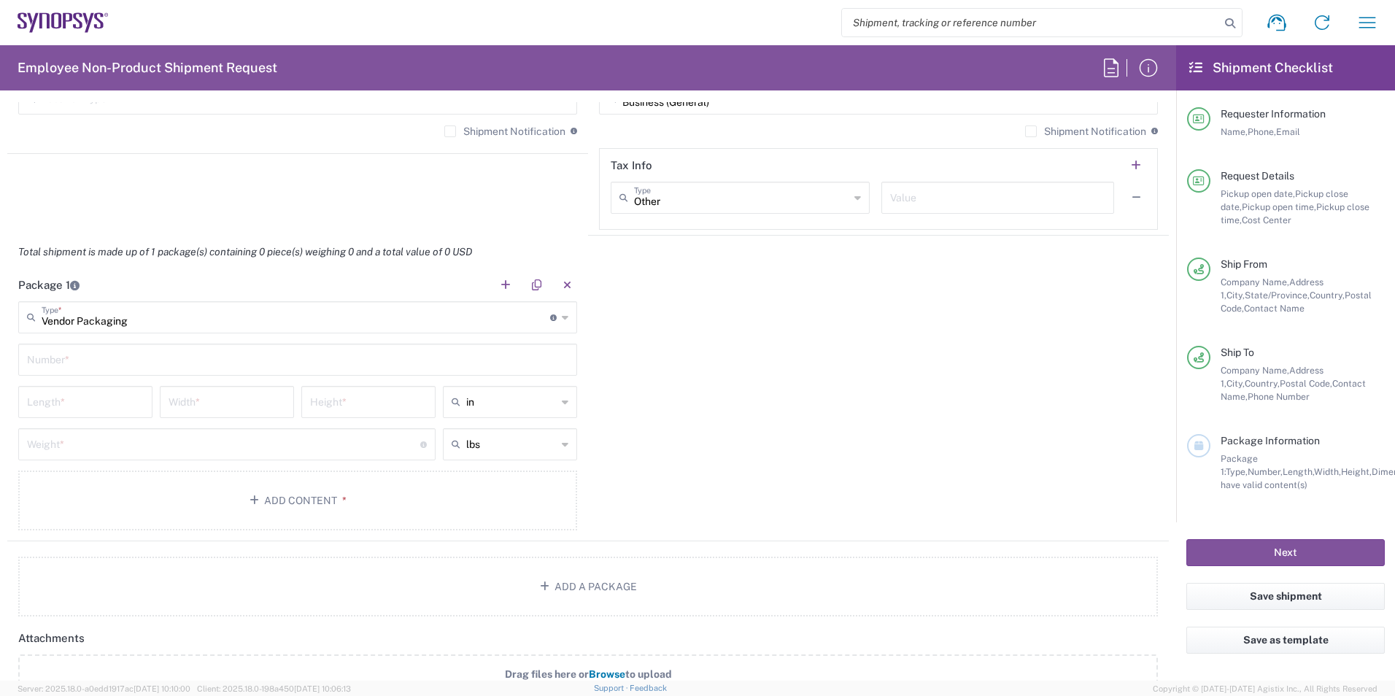
click at [548, 358] on input "text" at bounding box center [297, 359] width 541 height 26
type input "1"
click at [748, 377] on div "Package 1 Vendor Packaging Type * Material used to package goods Bale(s) Basket…" at bounding box center [588, 405] width 1162 height 273
click at [100, 403] on input "number" at bounding box center [85, 401] width 117 height 26
type input "19"
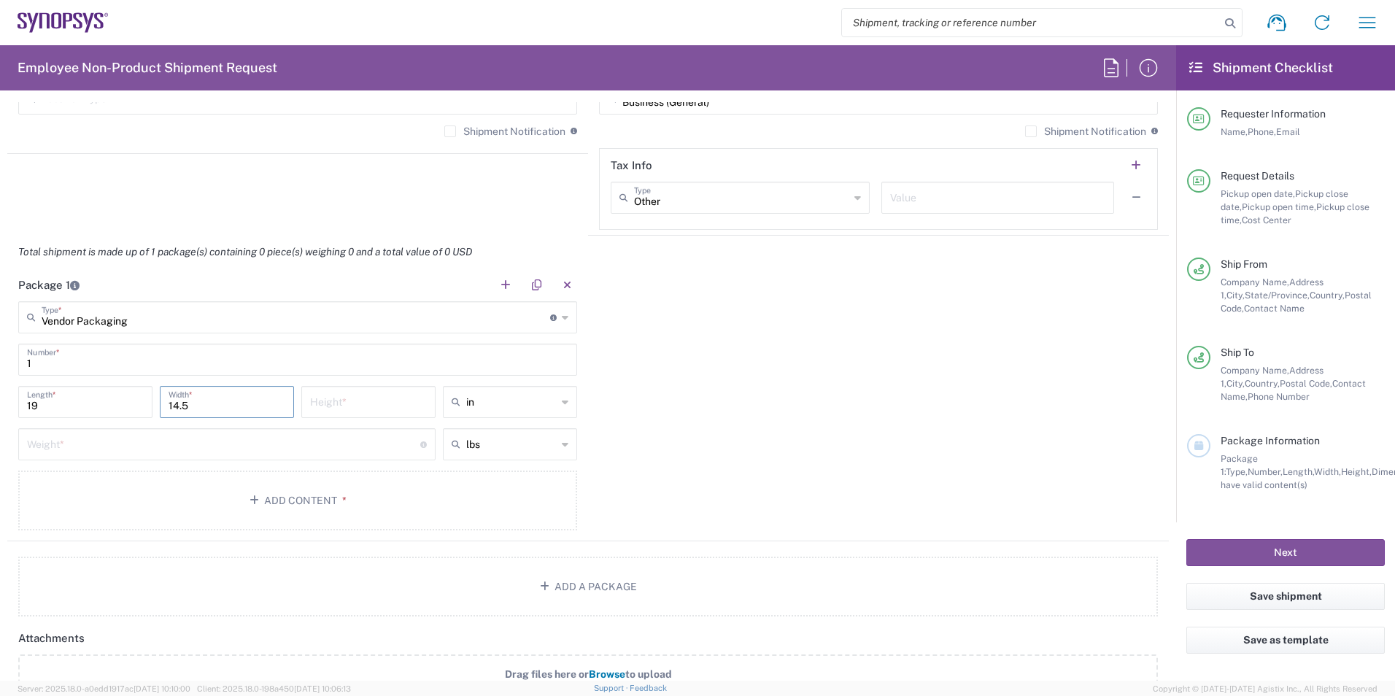
type input "14.5"
type input "8.5"
click at [120, 447] on input "number" at bounding box center [223, 443] width 393 height 26
type input "26"
click at [881, 485] on div "Package 1 Vendor Packaging Type * Material used to package goods Bale(s) Basket…" at bounding box center [588, 405] width 1162 height 273
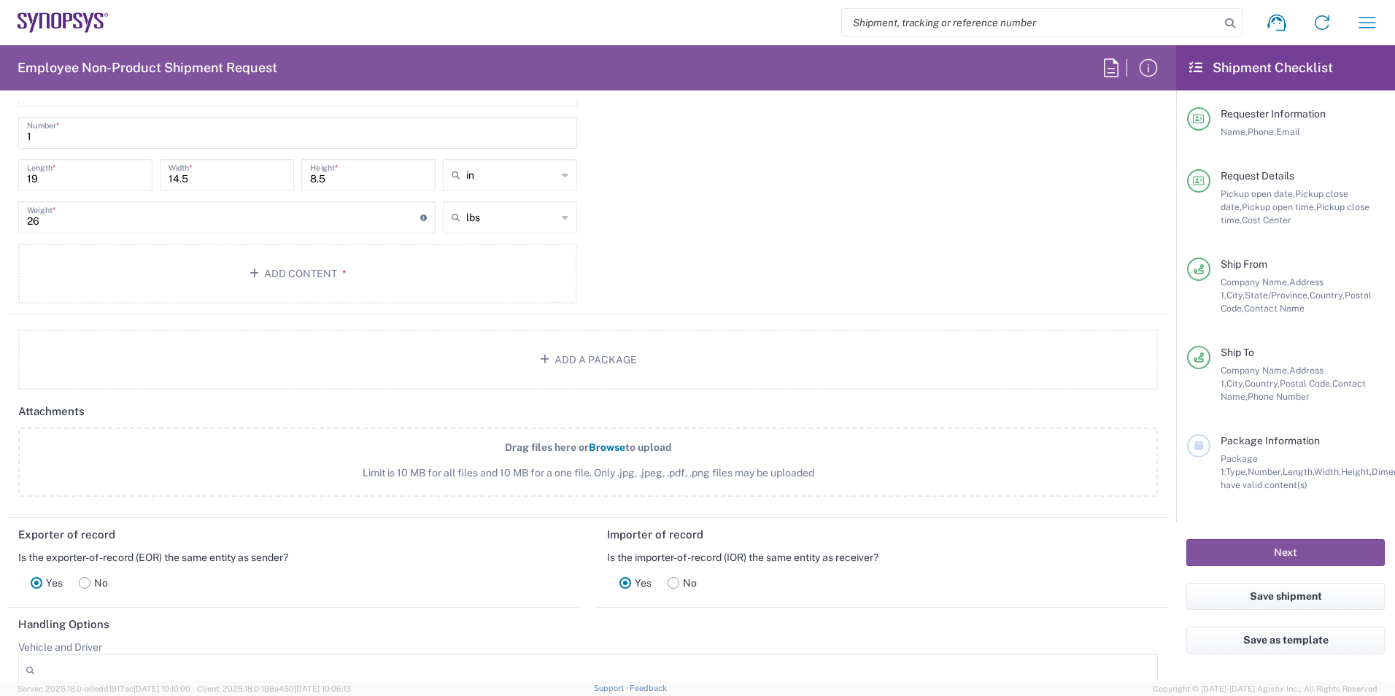
scroll to position [1335, 0]
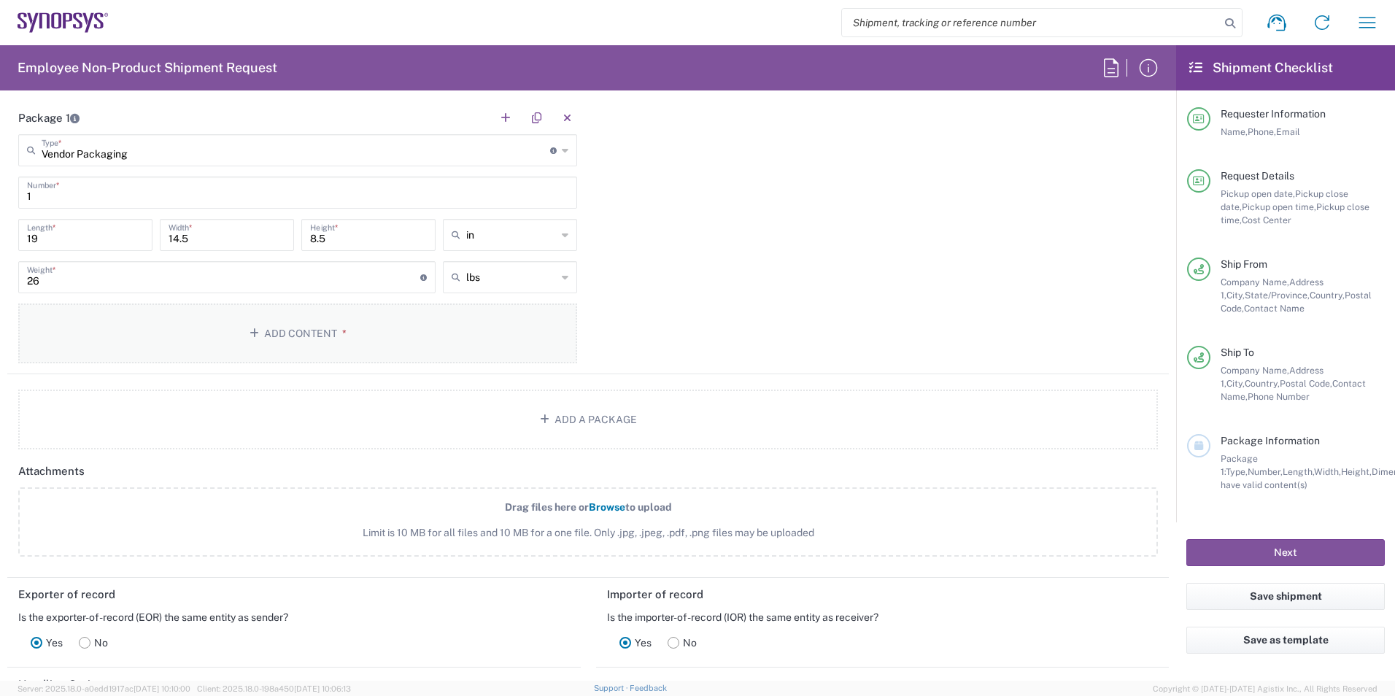
click at [340, 332] on span "*" at bounding box center [341, 334] width 9 height 12
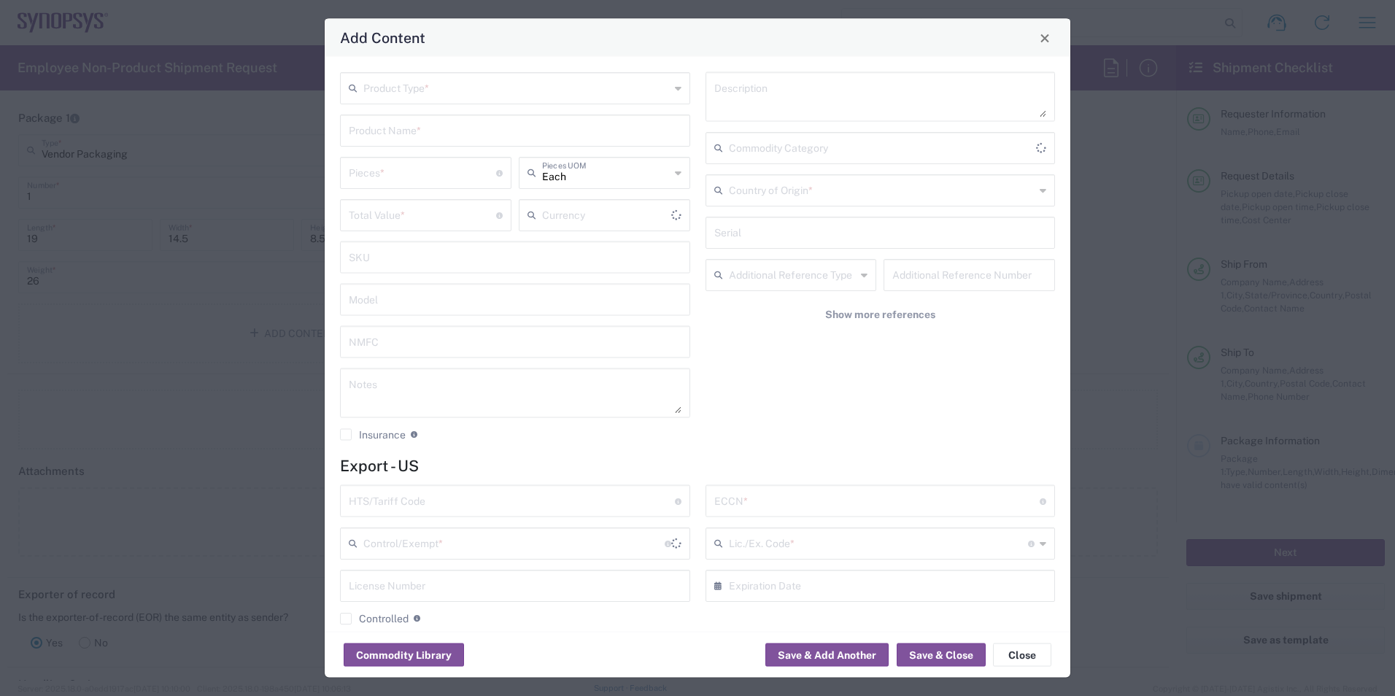
type input "US Dollar"
click at [675, 88] on icon at bounding box center [678, 88] width 7 height 23
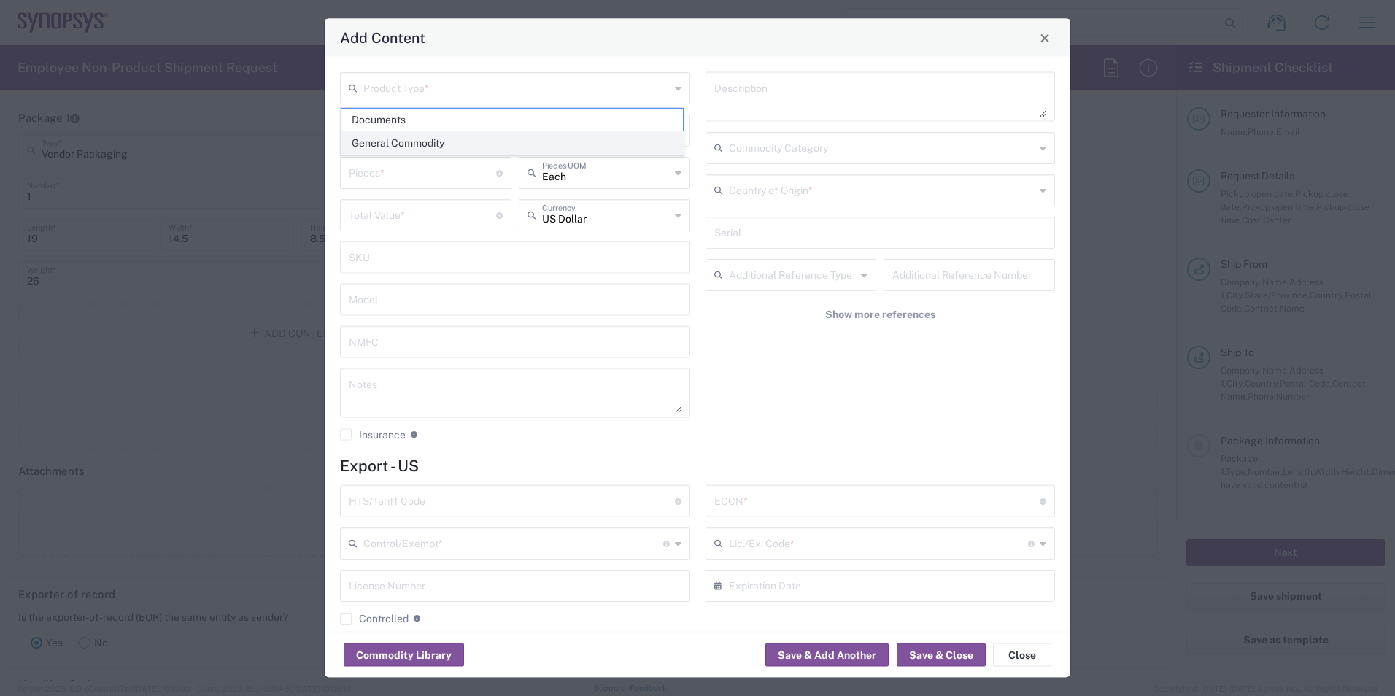
click at [590, 136] on span "General Commodity" at bounding box center [511, 143] width 341 height 23
type input "General Commodity"
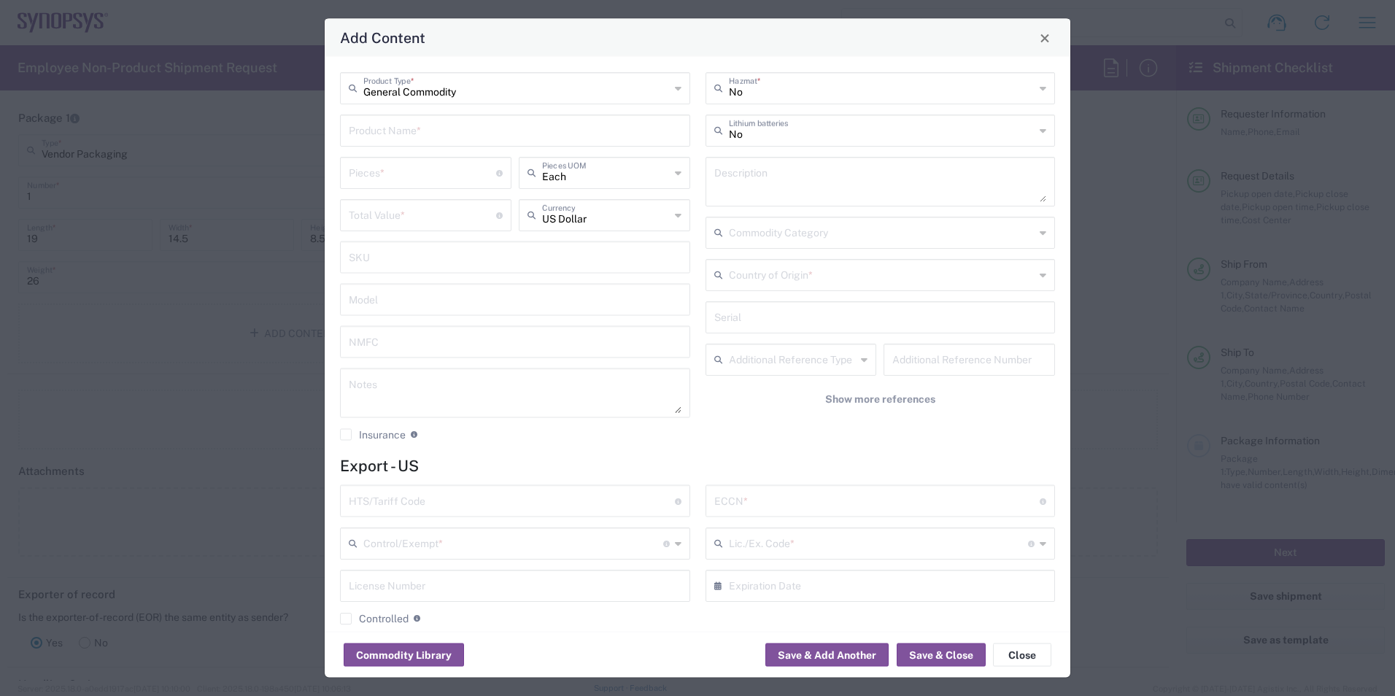
click at [569, 132] on input "text" at bounding box center [515, 130] width 333 height 26
type input "NVM OTP T12FFC_0818_X_A Test Chips"
click at [474, 179] on input "number" at bounding box center [422, 172] width 147 height 26
type input "891"
click at [476, 211] on input "number" at bounding box center [422, 214] width 147 height 26
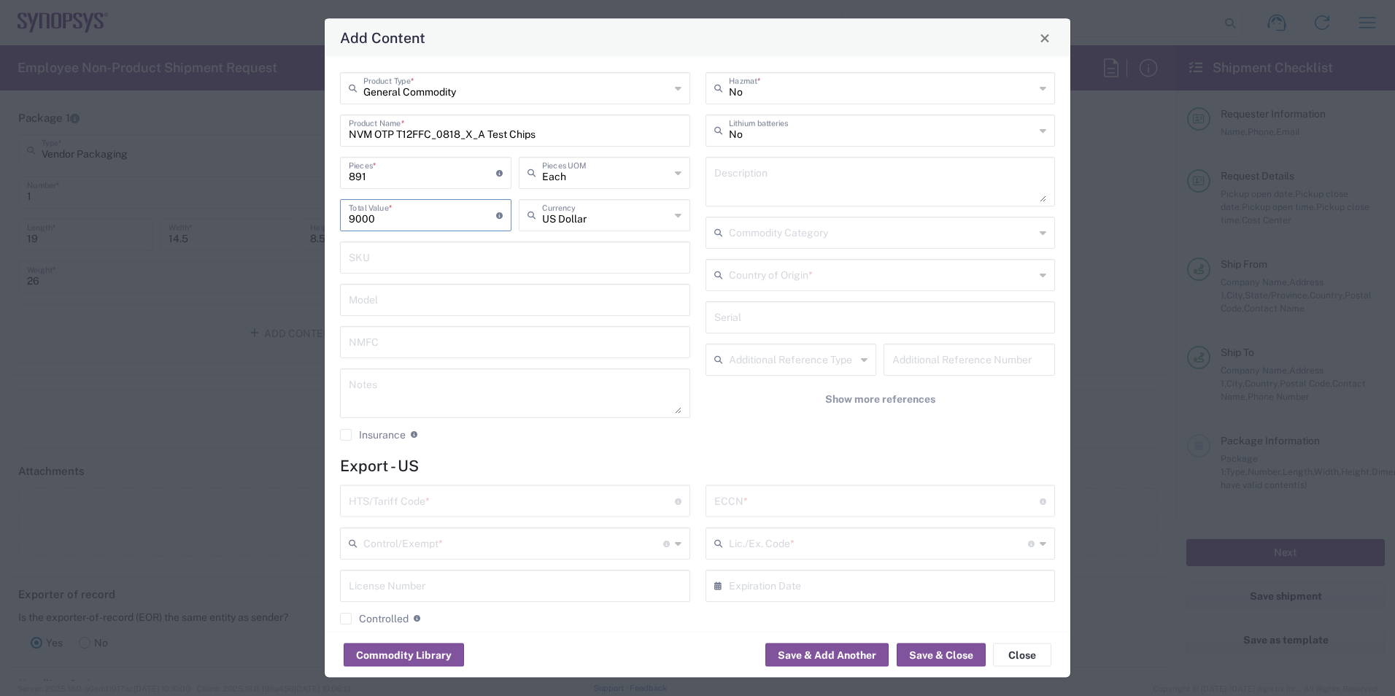
type input "9000"
click at [445, 258] on input "text" at bounding box center [515, 257] width 333 height 26
drag, startPoint x: 487, startPoint y: 134, endPoint x: 414, endPoint y: 139, distance: 73.9
click at [404, 128] on input "NVM OTP T12FFC_0818_X_A Test Chips" at bounding box center [515, 130] width 333 height 26
click at [824, 173] on textarea at bounding box center [880, 181] width 333 height 41
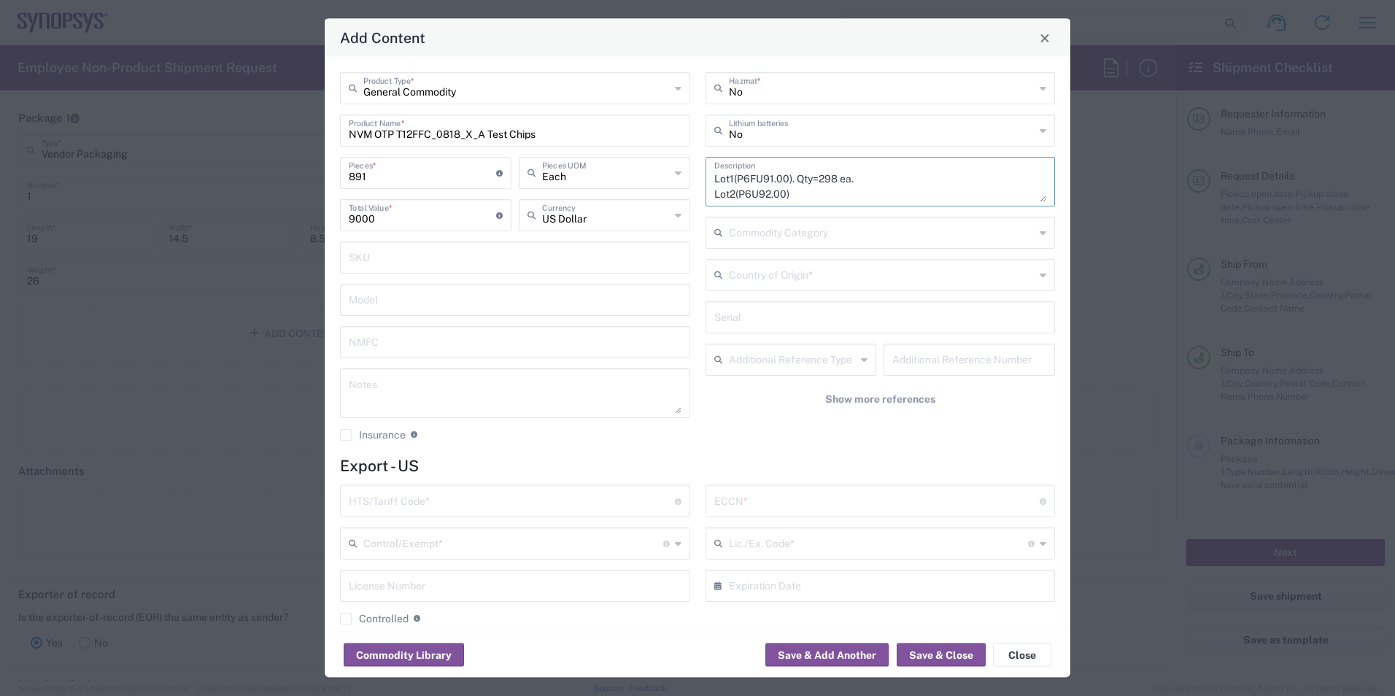
click at [845, 194] on textarea "Lot1(P6FU91.00). Qty=298 ea. Lot2(P6U92.00)" at bounding box center [880, 181] width 333 height 41
click at [881, 185] on textarea "Lot1(P6FU91.00). Qty=298 ea. Lot2(P6U92.00). Qty=298 Lot3(P6FU93.00). Qty=295 e…" at bounding box center [880, 181] width 333 height 41
click at [876, 182] on textarea "Lot1(P6FU91.00). Qty=298 ea. Lot2(P6U92.00). Qty=298 ea. Lot3(P6FU93.00). Qty=2…" at bounding box center [880, 181] width 333 height 41
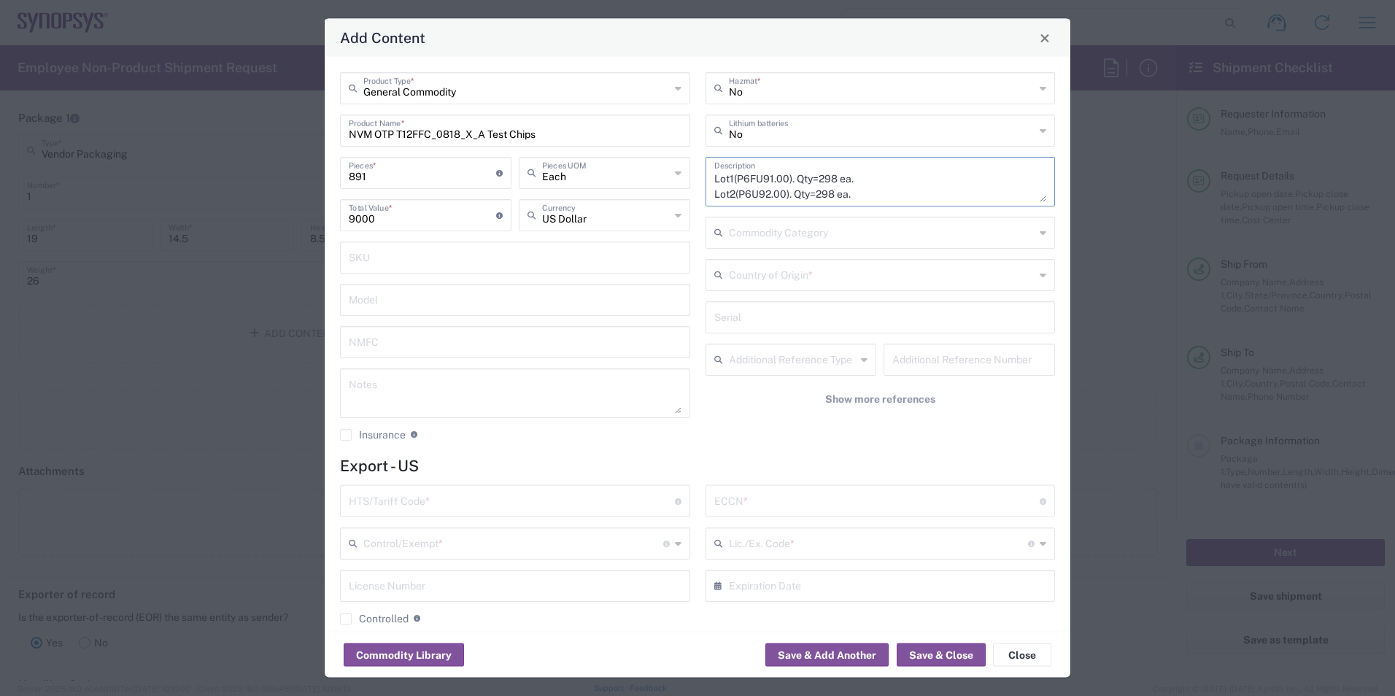
click at [746, 190] on textarea "Lot1(P6FU91.00). Qty=298 ea. Lot2(P6U92.00). Qty=298 ea. Lot3(P6FU93.00). Qty=2…" at bounding box center [880, 181] width 333 height 41
click at [943, 192] on textarea "Lot1(P6FU91.00). Qty=298 ea. Lot2(P6FU92.00). Qty=298 ea. Lot3(P6FU93.00). Qty=…" at bounding box center [880, 181] width 333 height 41
type textarea "Lot1(P6FU91.00). Qty=298 ea. Lot2(P6FU92.00). Qty=298 ea. Lot3(P6FU93.00). Qty=…"
click at [830, 455] on div "General Commodity Product Type * NVM OTP T12FFC_0818_X_A Test Chips Product Nam…" at bounding box center [698, 344] width 746 height 575
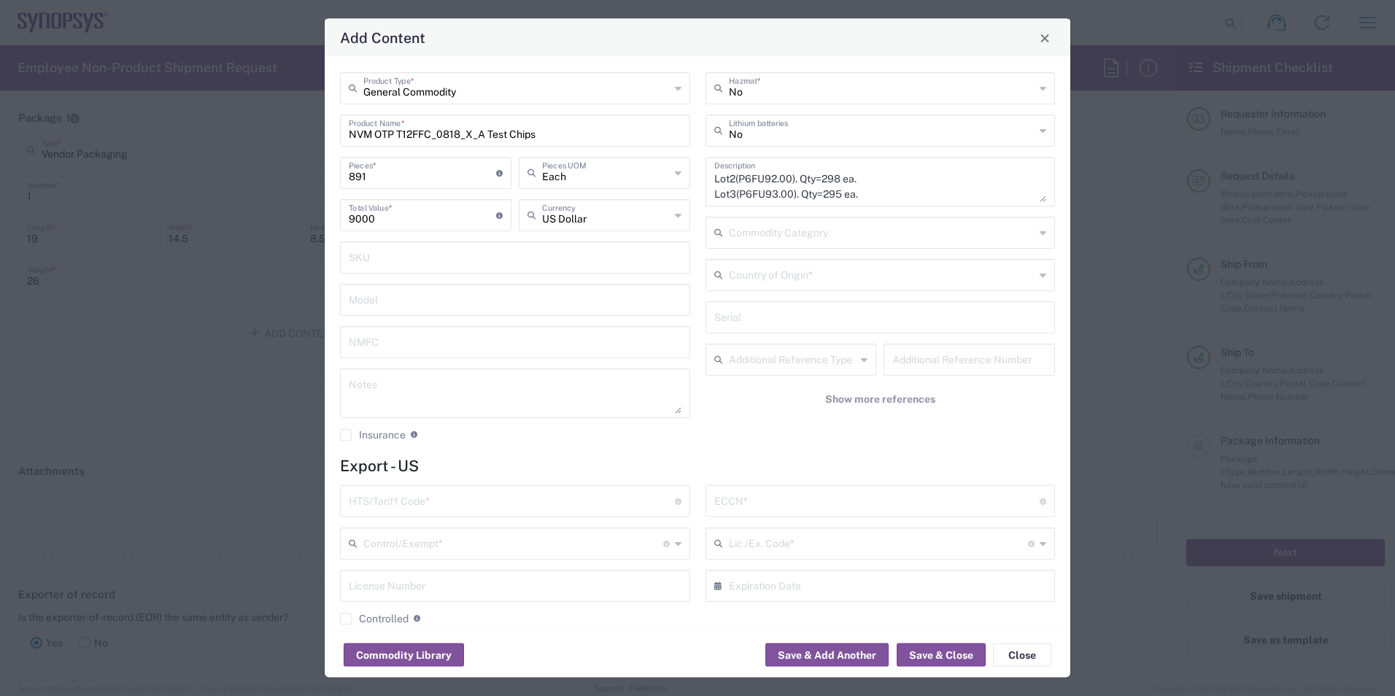
click at [1035, 277] on div "Country of Origin *" at bounding box center [881, 275] width 350 height 32
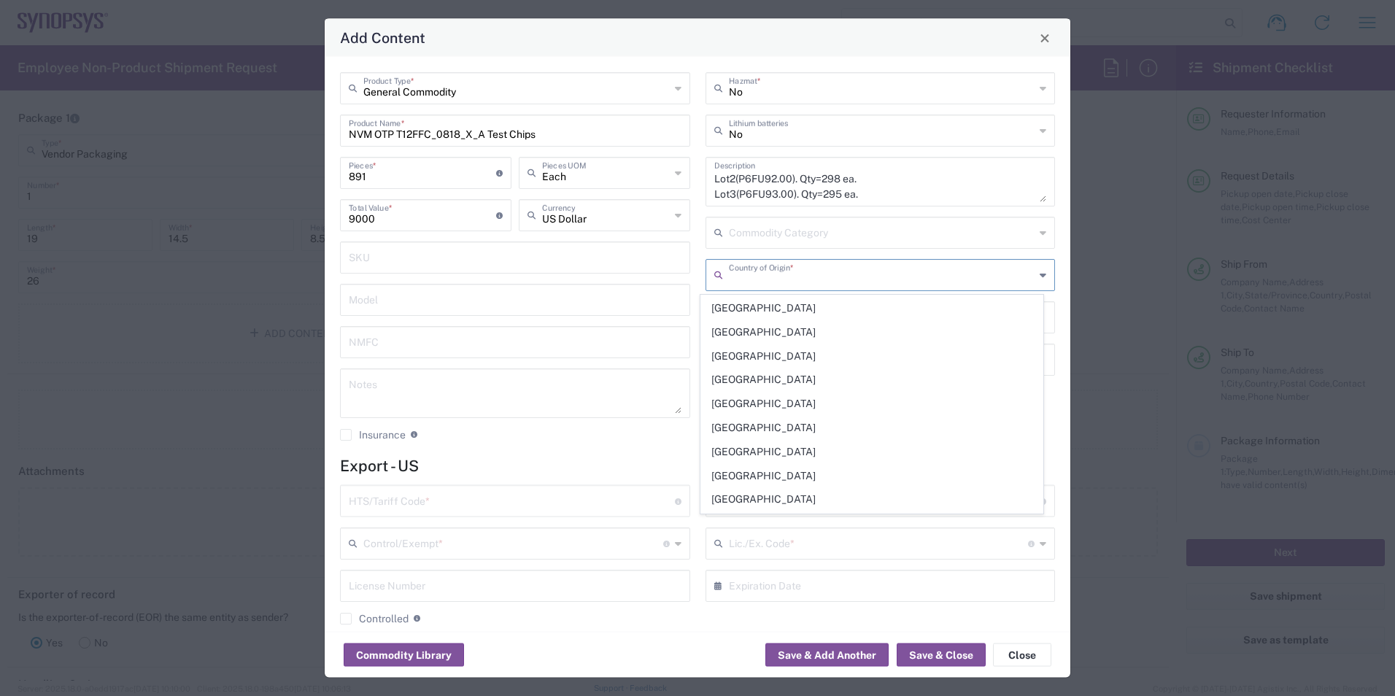
scroll to position [5593, 0]
click at [870, 383] on span "United States" at bounding box center [871, 384] width 341 height 23
type input "United States"
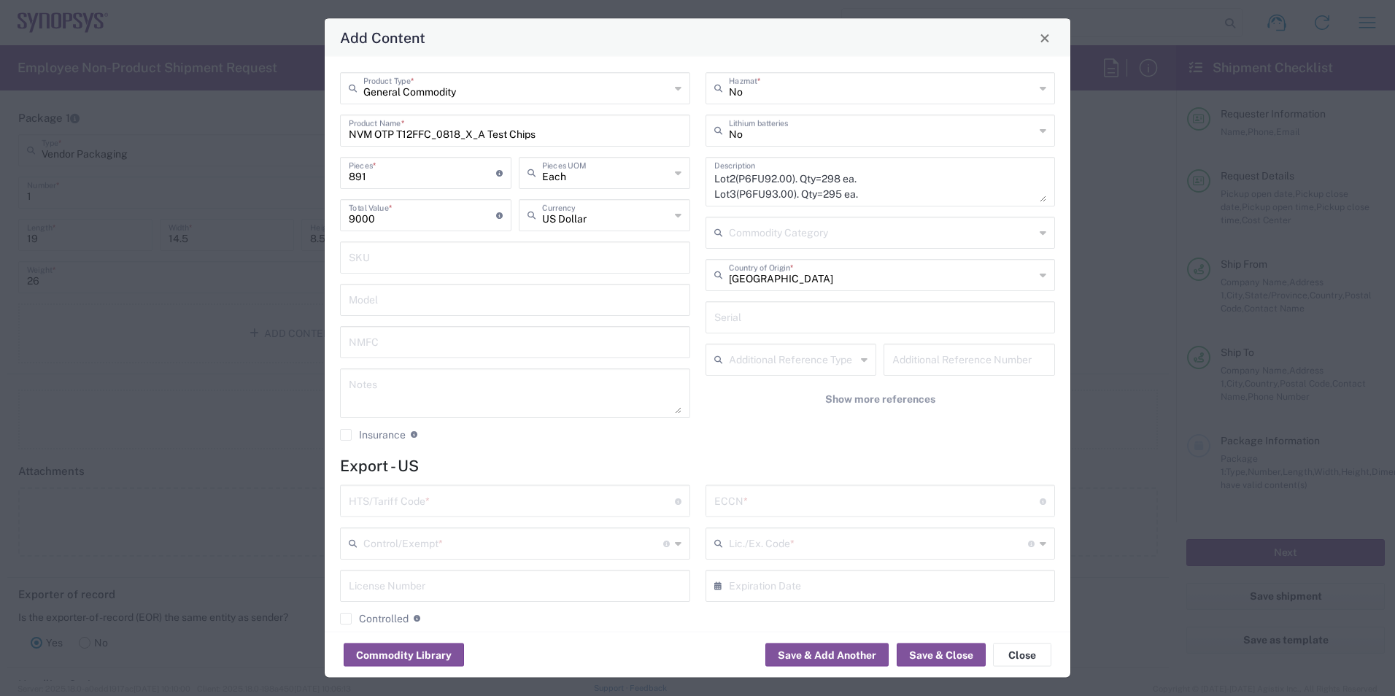
click at [747, 448] on div "No Hazmat * No Lithium batteries Lot1(P6FU91.00). Qty=298 ea. Lot2(P6FU92.00). …" at bounding box center [881, 261] width 366 height 379
click at [638, 505] on input "text" at bounding box center [512, 500] width 326 height 26
click at [425, 499] on input "text" at bounding box center [512, 500] width 326 height 26
type input "8542.32.0071"
click at [597, 381] on textarea at bounding box center [515, 393] width 333 height 41
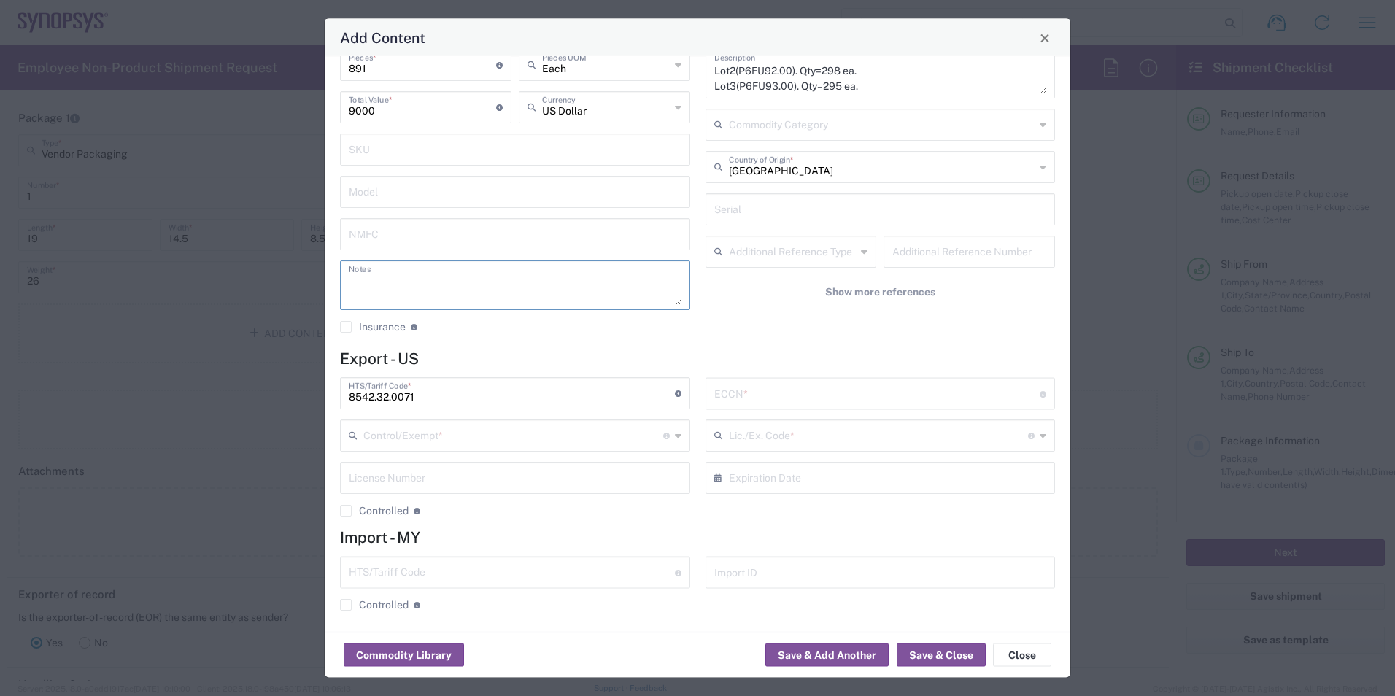
scroll to position [113, 0]
paste textarea "One-Time -Programmable (OTP) memory Integrated circuits"
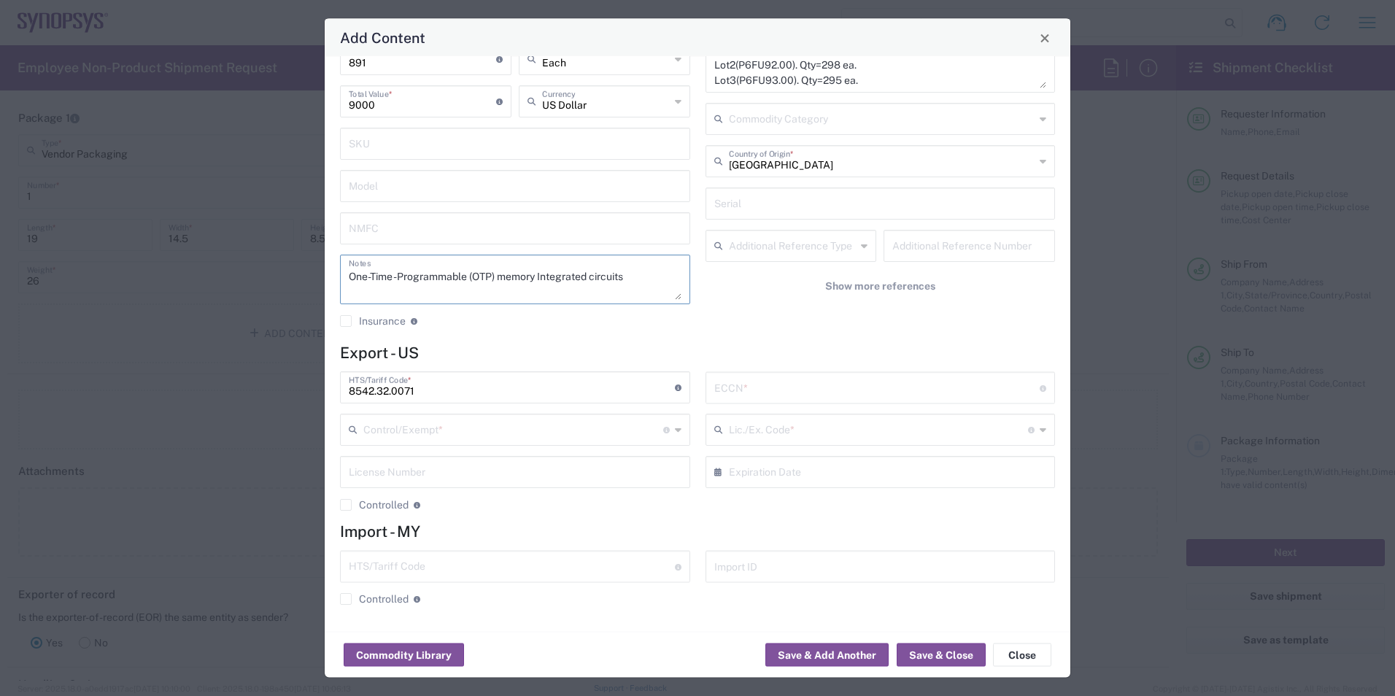
type textarea "One-Time -Programmable (OTP) memory Integrated circuits"
click at [853, 314] on div "No Hazmat * No Lithium batteries Lot1(P6FU91.00). Qty=298 ea. Lot2(P6FU92.00). …" at bounding box center [881, 148] width 366 height 379
click at [778, 387] on input "text" at bounding box center [877, 387] width 326 height 26
type input "3A991/NLR"
click at [796, 339] on div "General Commodity Product Type * NVM OTP T12FFC_0818_X_A Test Chips Product Nam…" at bounding box center [698, 344] width 746 height 575
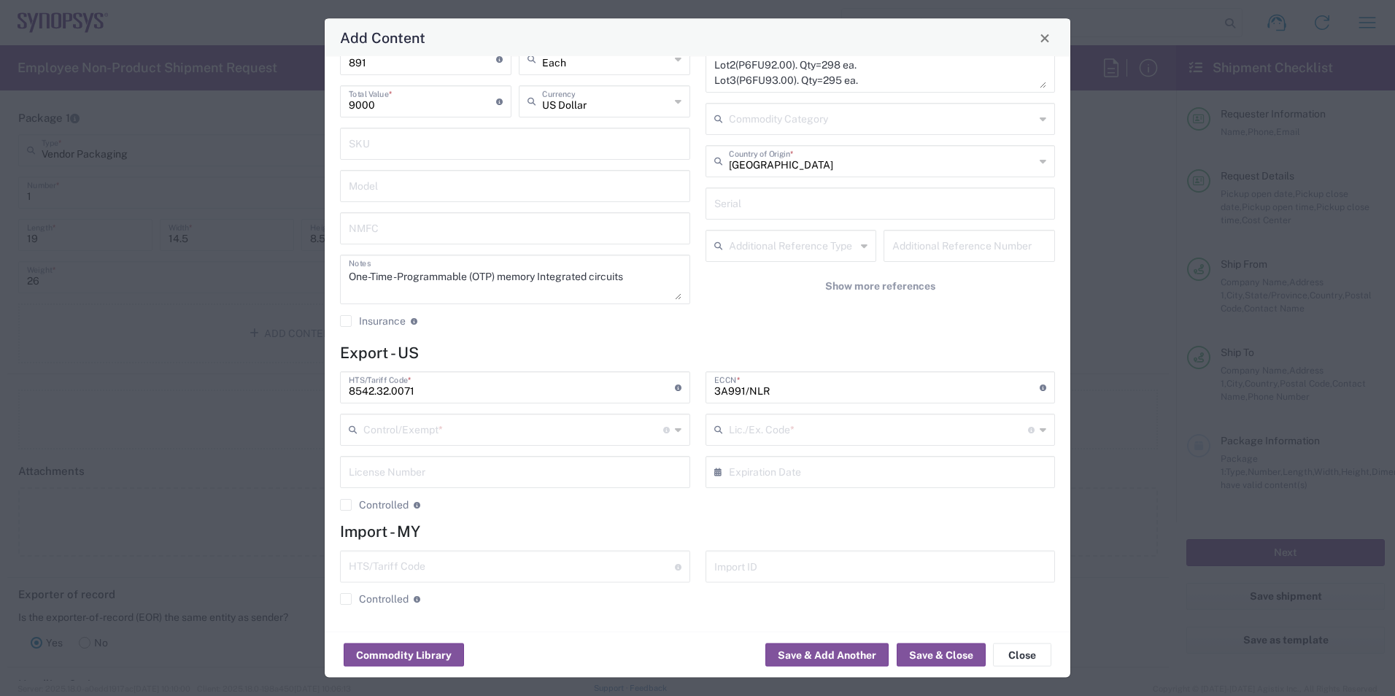
click at [1040, 431] on icon at bounding box center [1043, 430] width 7 height 23
click at [1003, 509] on div "3A991/NLR ECCN * Obtain ECCN from vendor if product is purchased. Export Contro…" at bounding box center [881, 447] width 366 height 150
click at [678, 436] on div "Control/Exempt * The specific reason that eliminates, or necessitates, the requ…" at bounding box center [515, 430] width 350 height 32
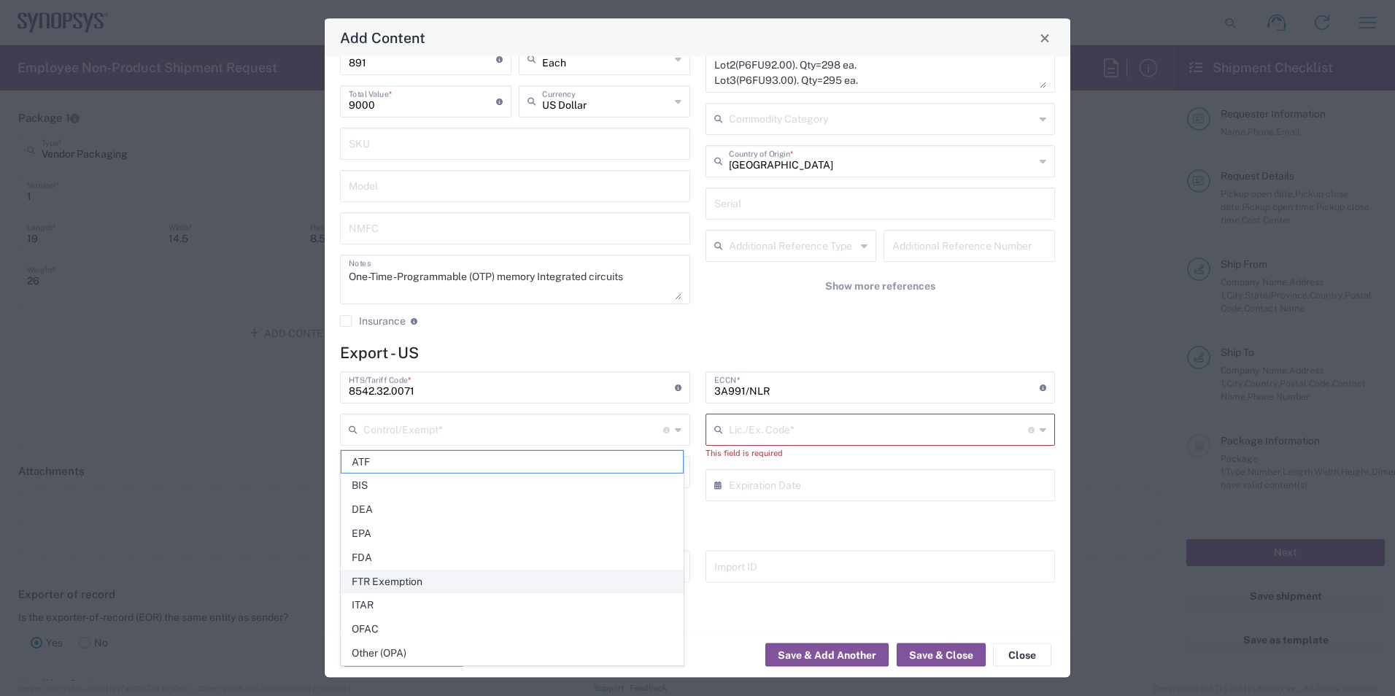
click at [501, 581] on span "FTR Exemption" at bounding box center [511, 582] width 341 height 23
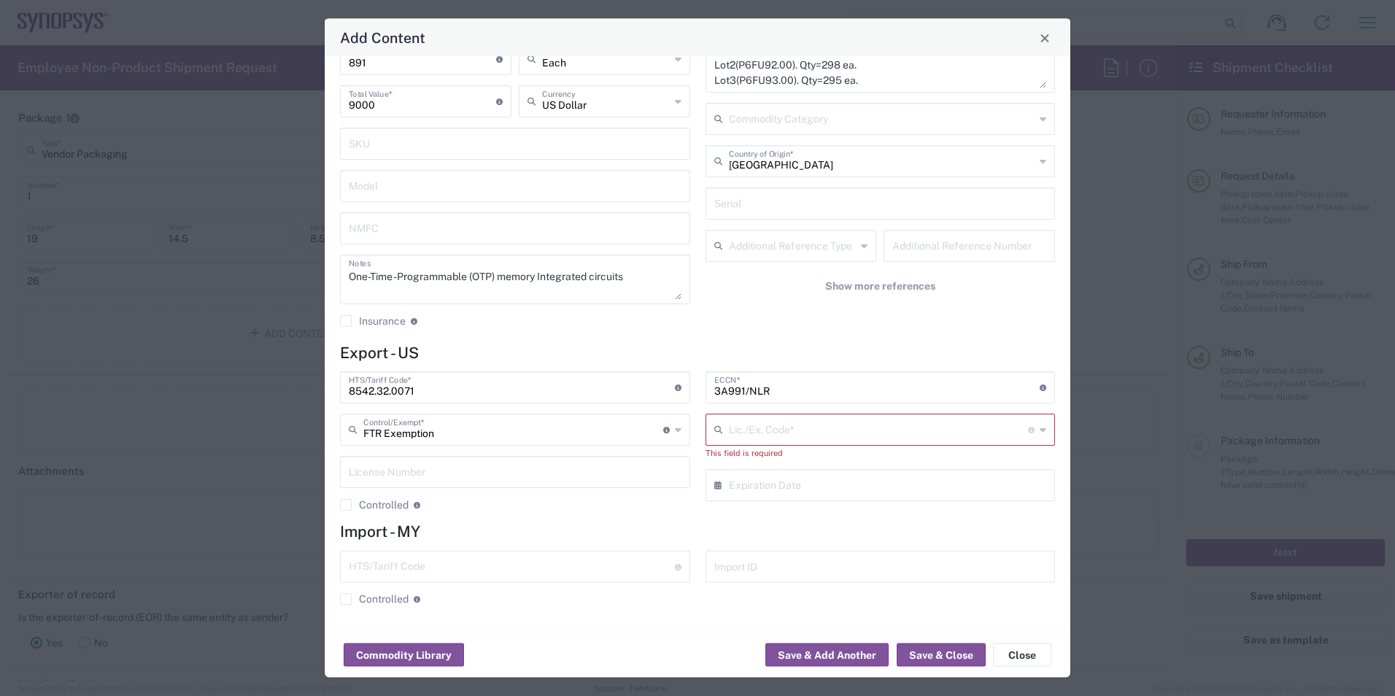
click at [675, 436] on icon at bounding box center [678, 430] width 7 height 23
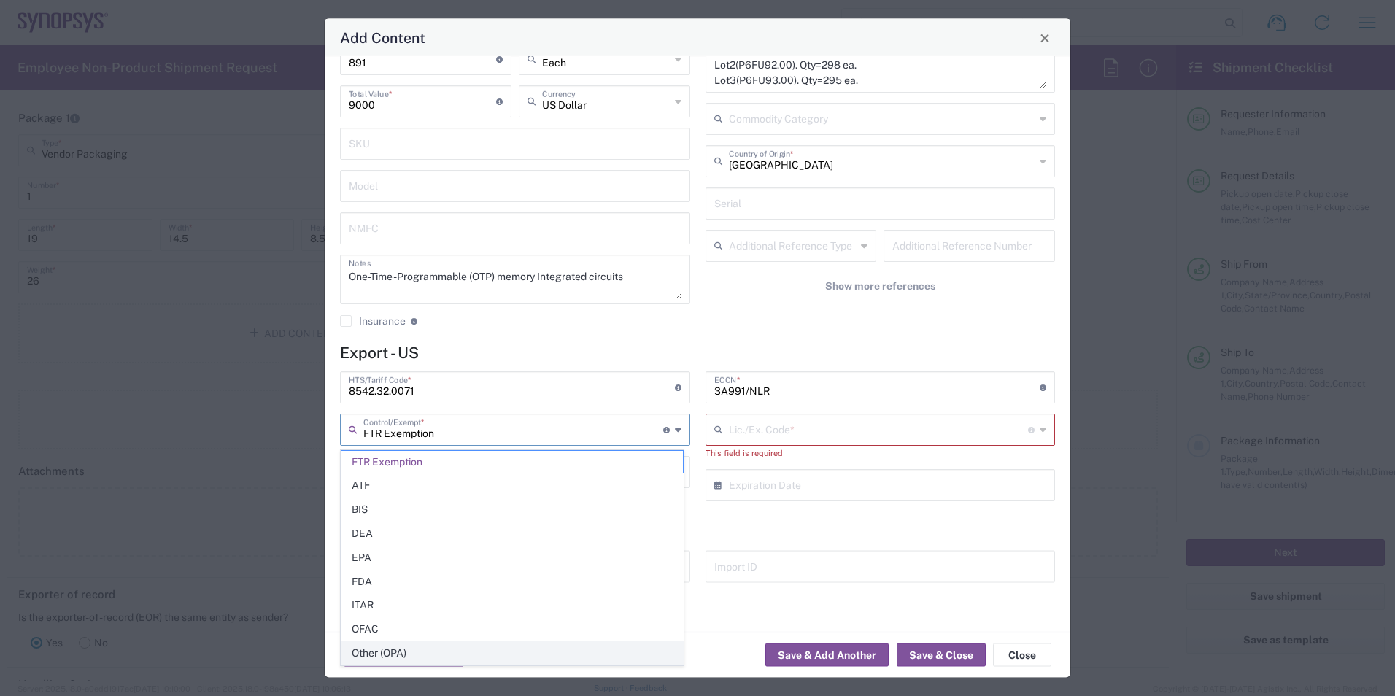
click at [521, 646] on span "Other (OPA)" at bounding box center [511, 653] width 341 height 23
type input "Other (OPA)"
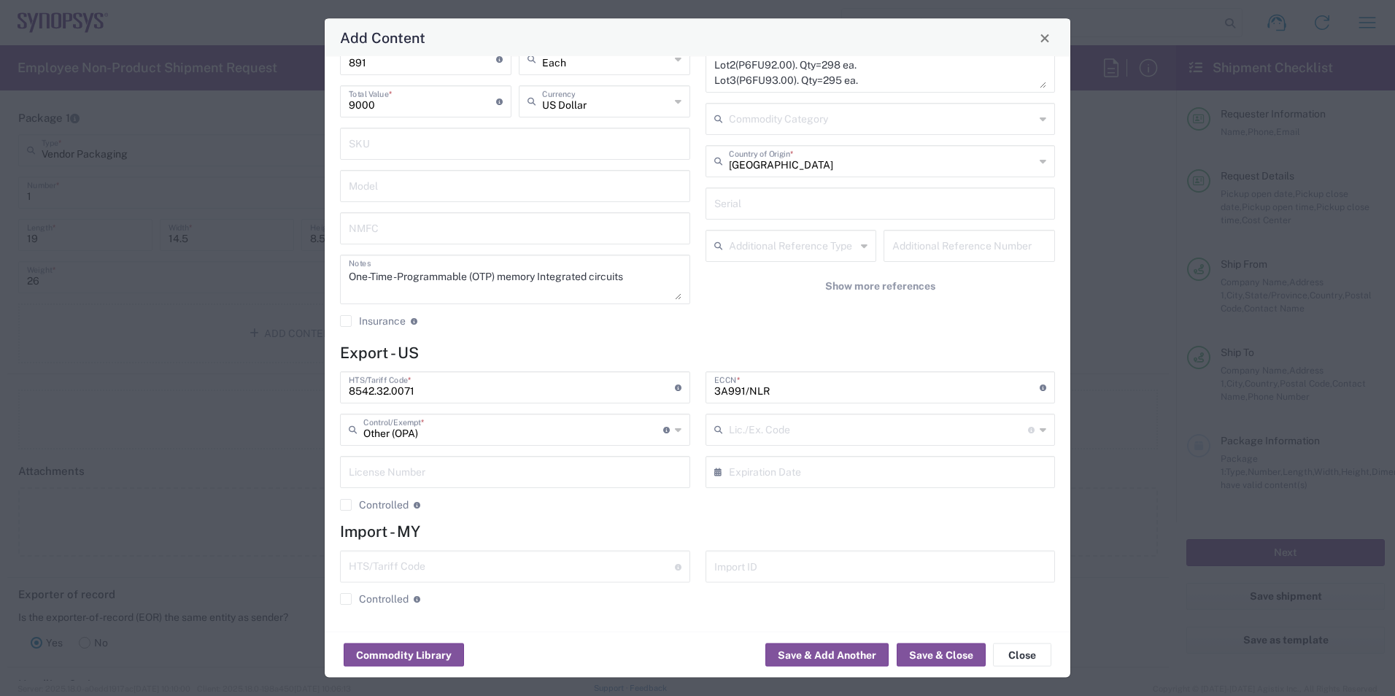
click at [790, 522] on div "3A991/NLR ECCN * Obtain ECCN from vendor if product is purchased. Export Contro…" at bounding box center [881, 447] width 366 height 150
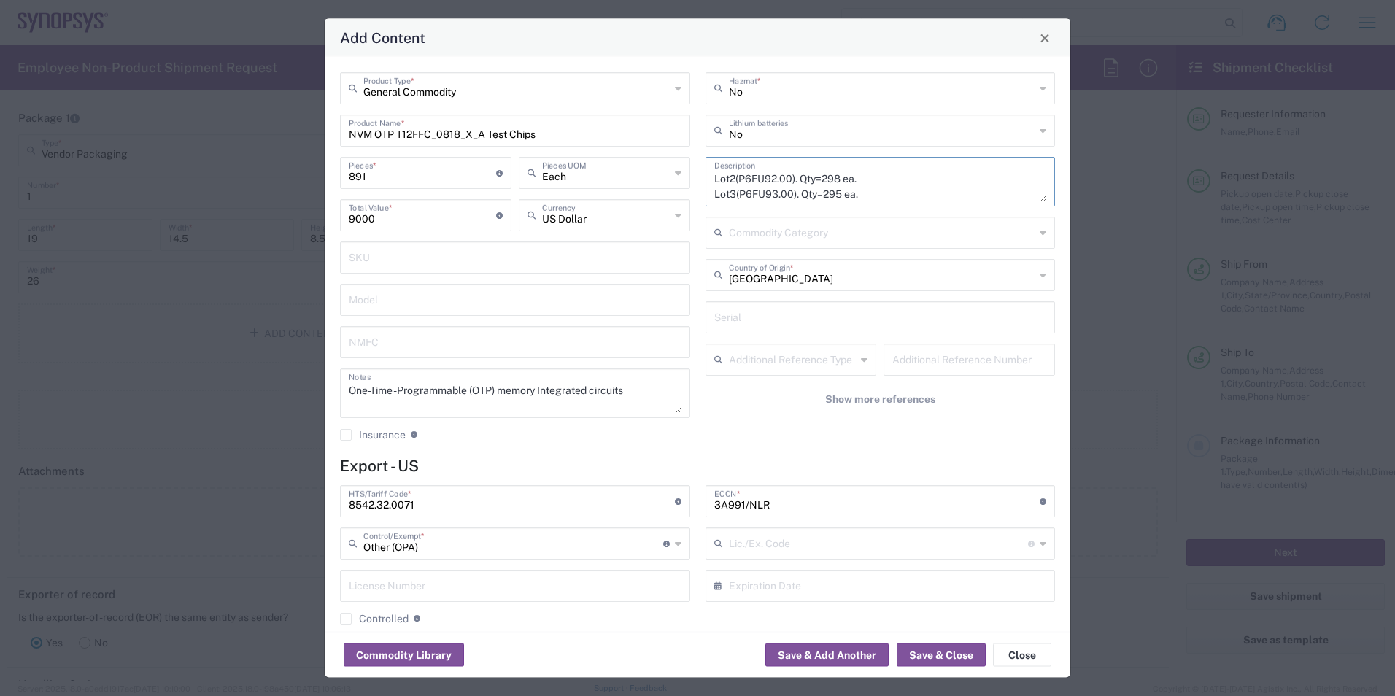
scroll to position [0, 0]
drag, startPoint x: 882, startPoint y: 188, endPoint x: 965, endPoint y: 184, distance: 83.3
click at [714, 171] on textarea "Lot1(P6FU91.00). Qty=298 ea. Lot2(P6FU92.00). Qty=298 ea. Lot3(P6FU93.00). Qty=…" at bounding box center [880, 181] width 333 height 41
click at [1003, 439] on div "No Hazmat * No Lithium batteries Lot1(P6FU91.00). Qty=298 ea. Lot2(P6FU92.00). …" at bounding box center [881, 261] width 366 height 379
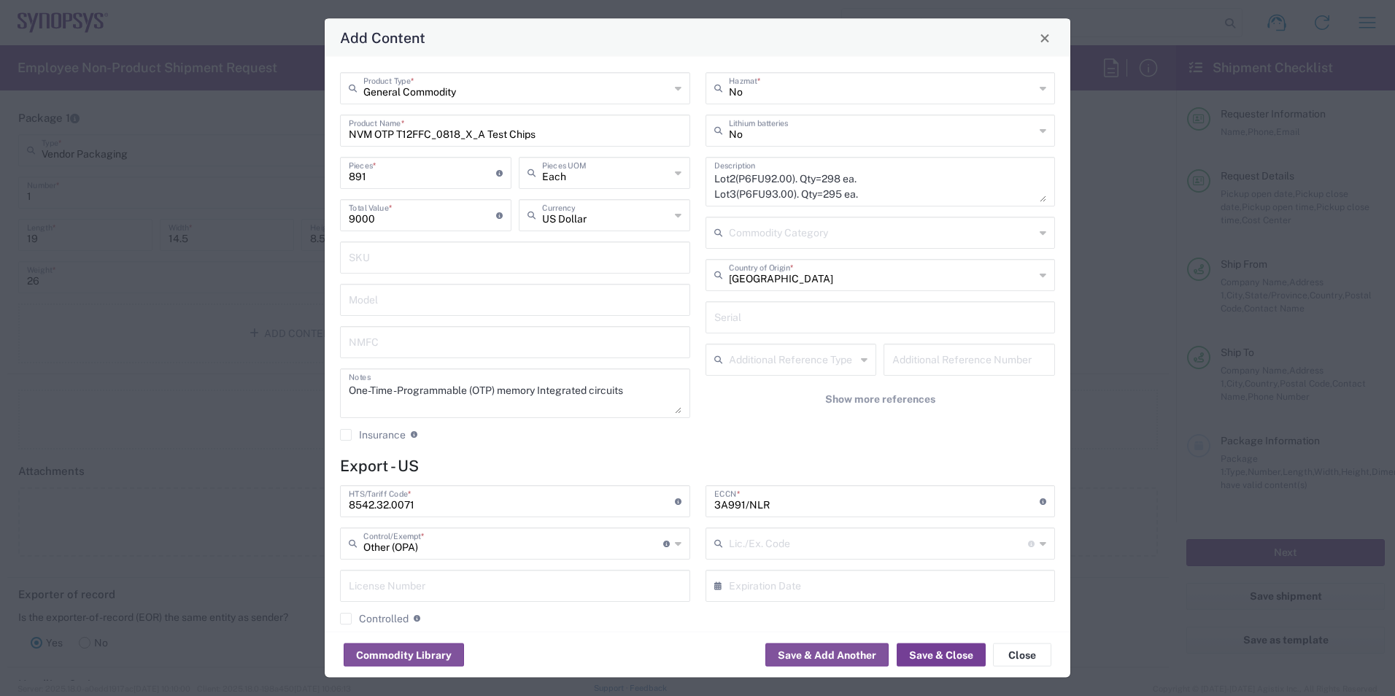
click at [951, 656] on button "Save & Close" at bounding box center [941, 655] width 89 height 23
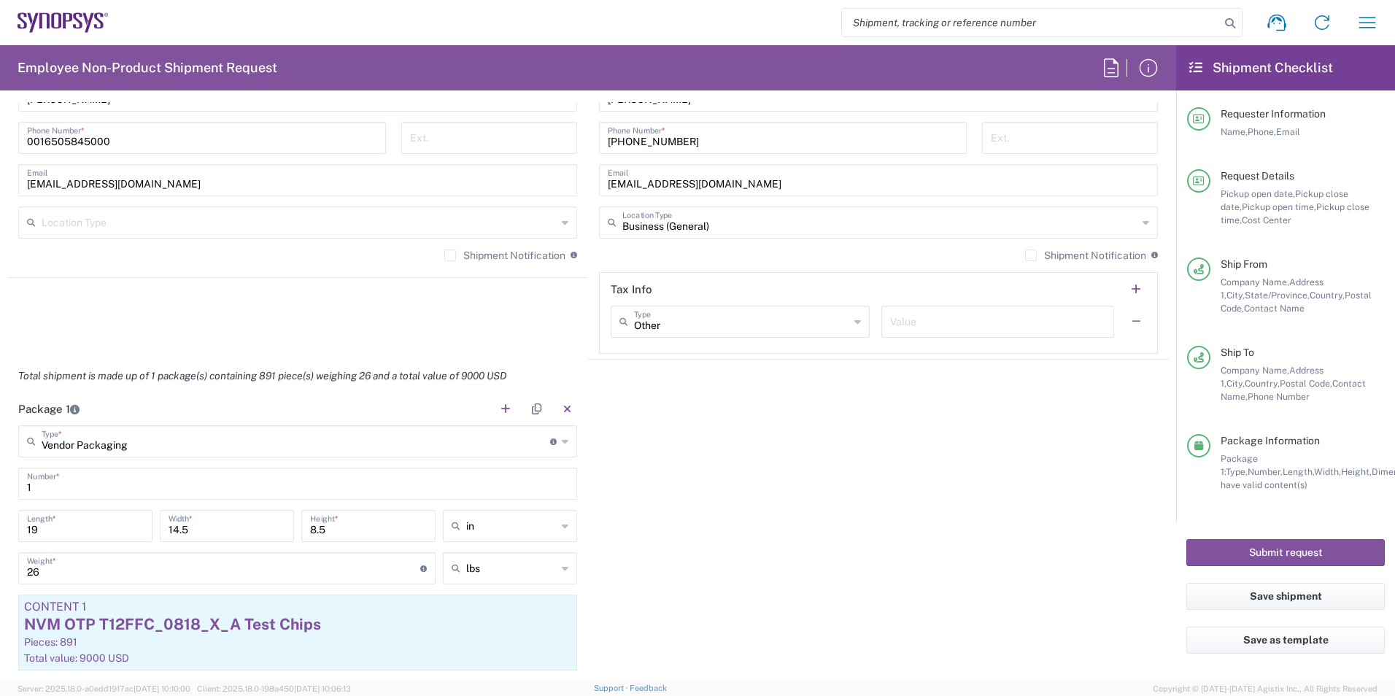
scroll to position [897, 0]
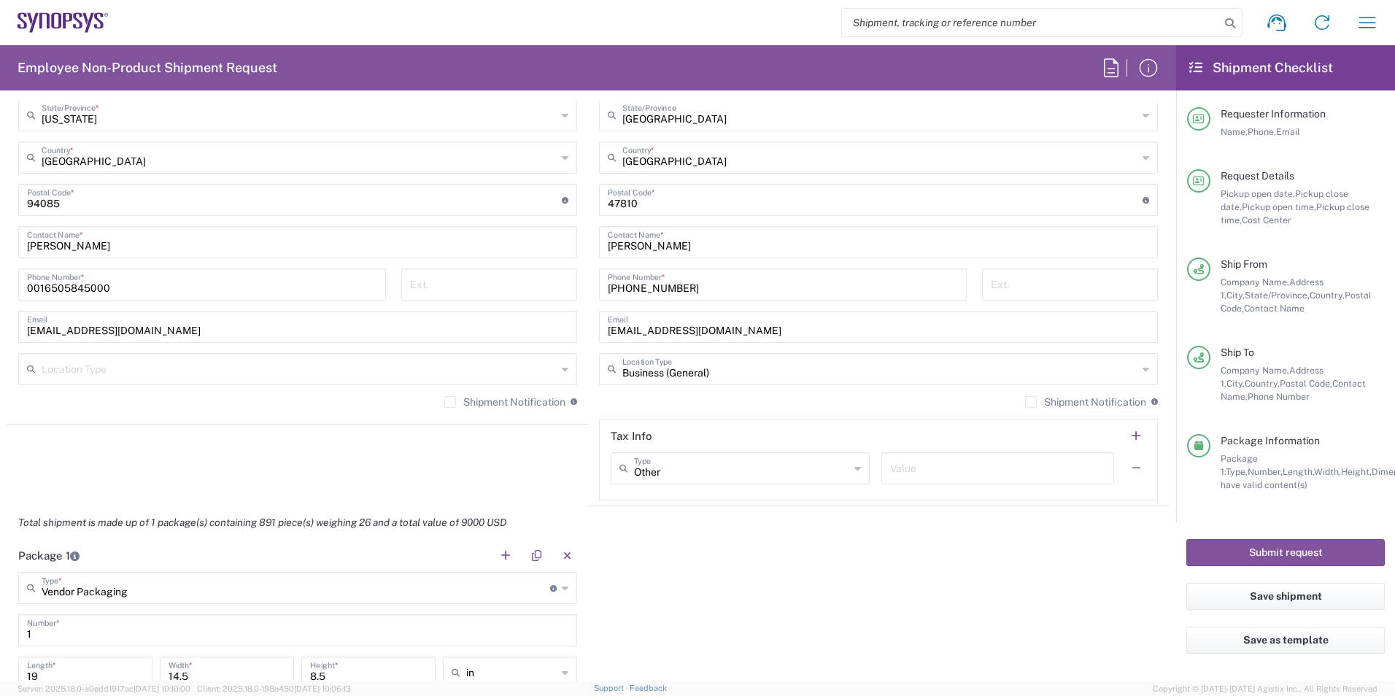
click at [854, 470] on icon at bounding box center [857, 468] width 7 height 23
click at [765, 539] on span "EORI" at bounding box center [733, 548] width 253 height 23
type input "EORI"
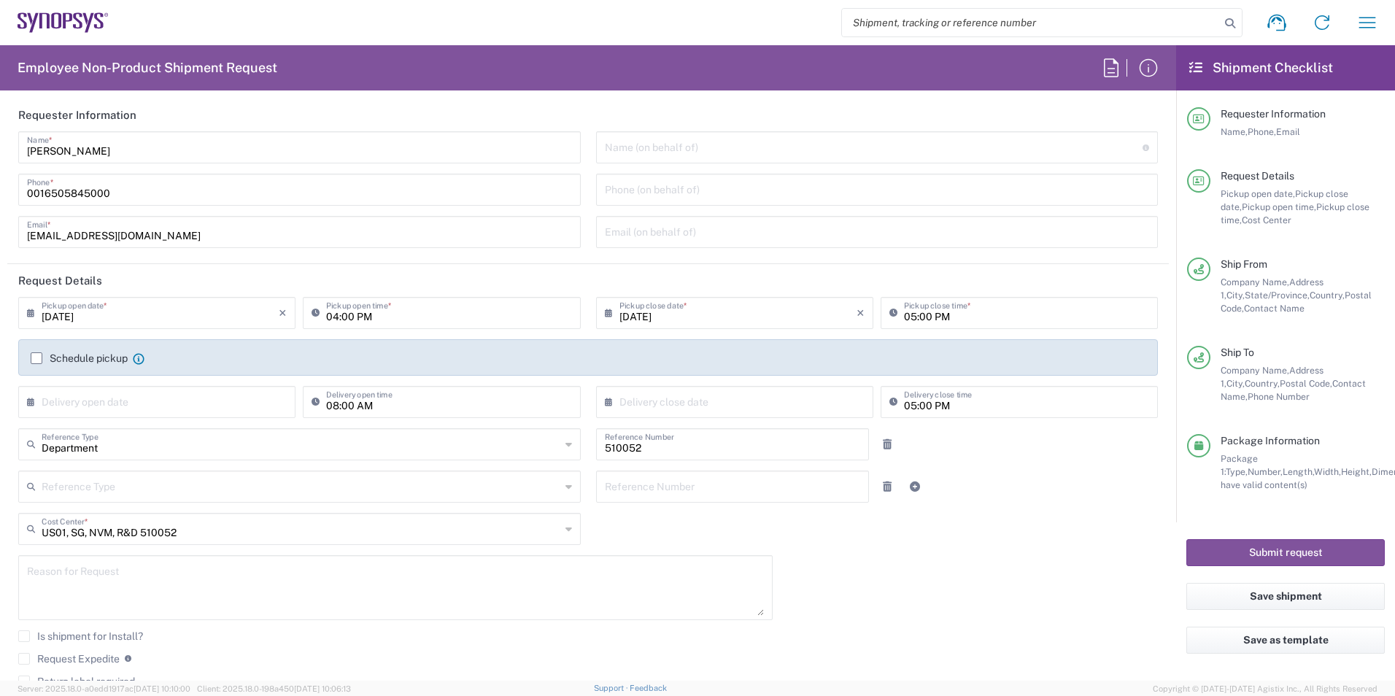
scroll to position [0, 0]
click at [1245, 551] on button "Submit request" at bounding box center [1285, 552] width 198 height 27
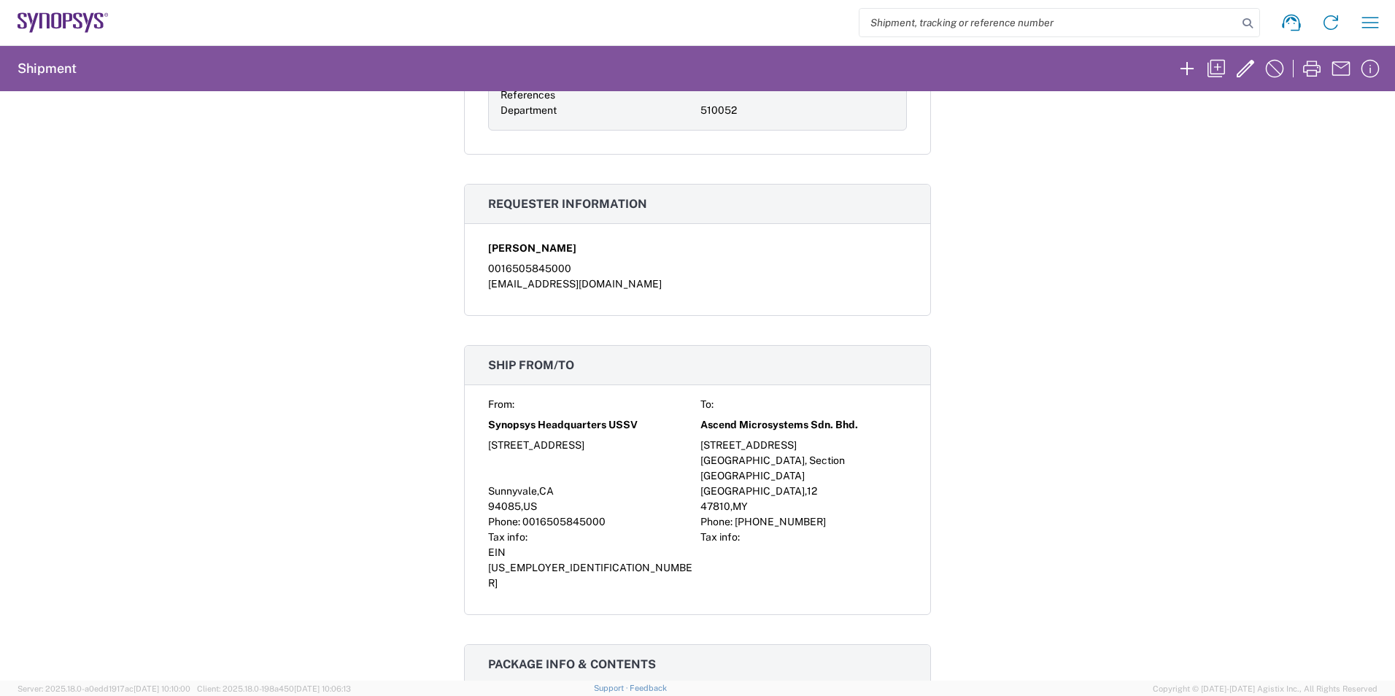
scroll to position [219, 0]
click at [1305, 71] on icon "button" at bounding box center [1311, 68] width 23 height 23
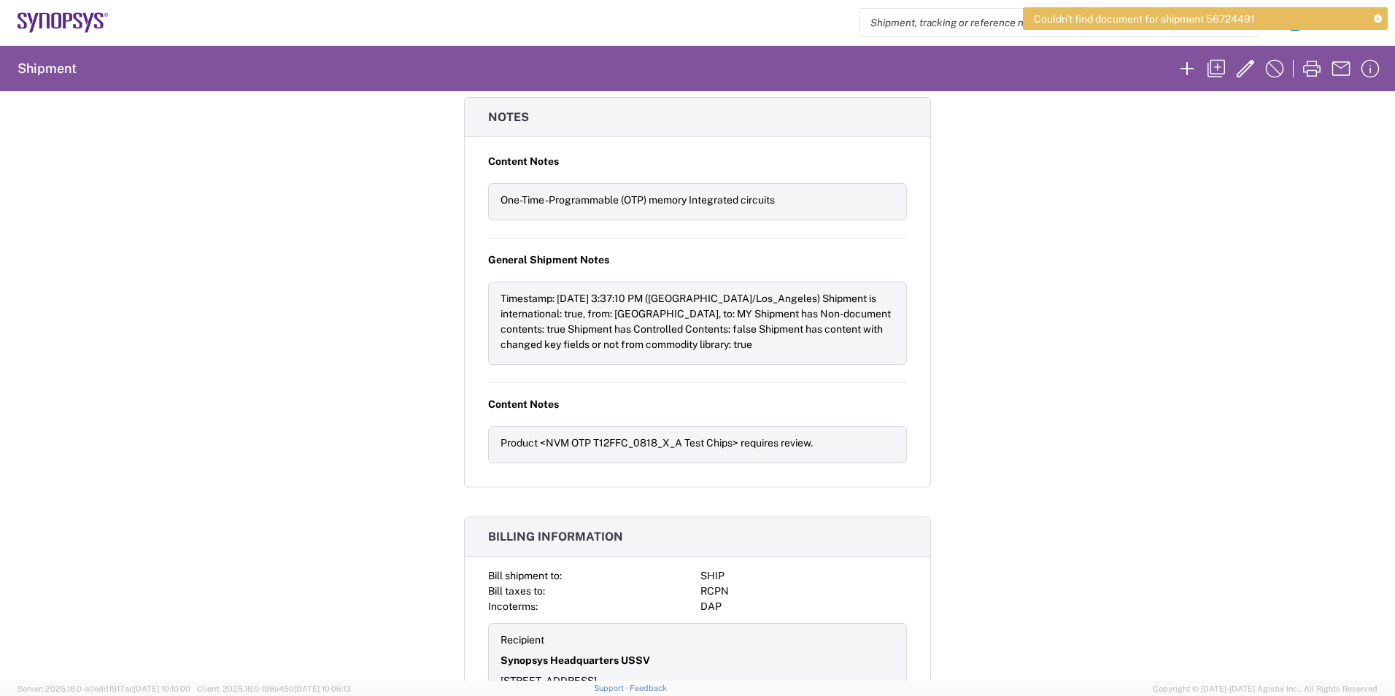
scroll to position [1150, 0]
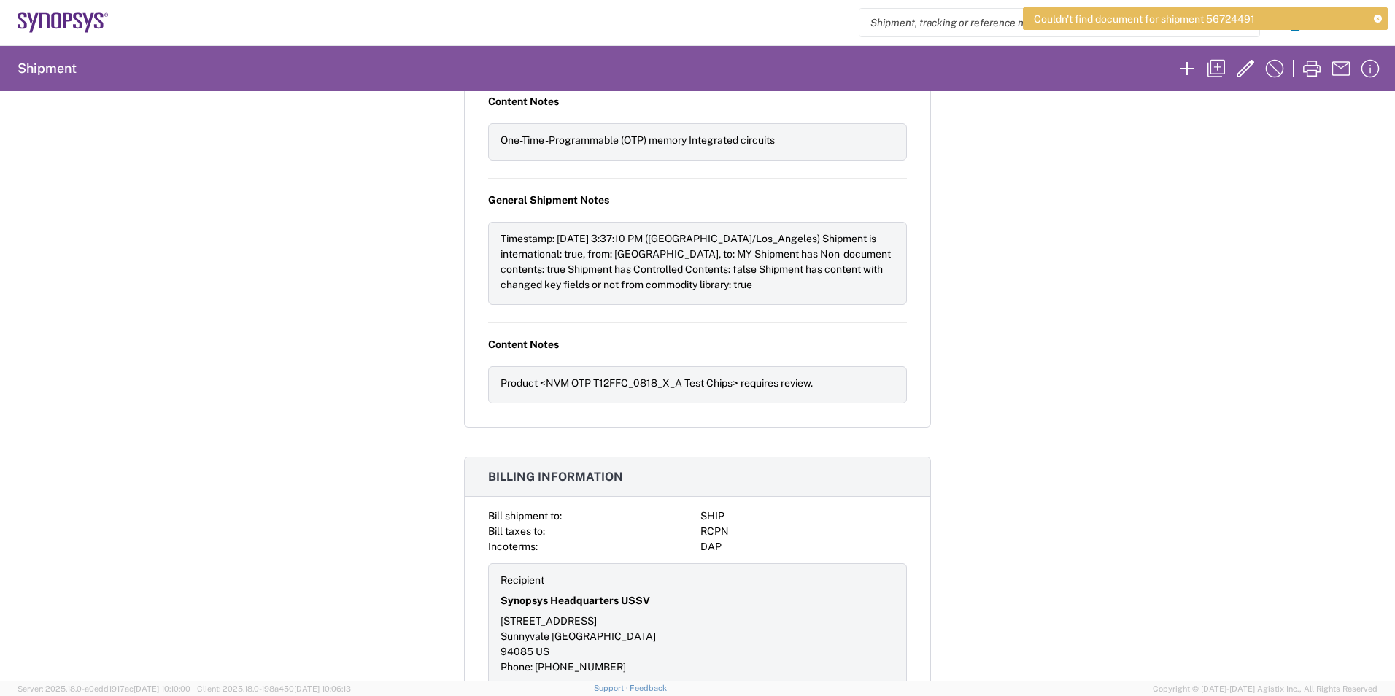
click at [1021, 465] on div "Shipment 56724491 Google Maps Request details Pickup time: 2025-09-04 16:00:00 …" at bounding box center [697, 386] width 1395 height 590
click at [1108, 390] on div "Shipment 56724491 Google Maps Request details Pickup time: 2025-09-04 16:00:00 …" at bounding box center [697, 386] width 1395 height 590
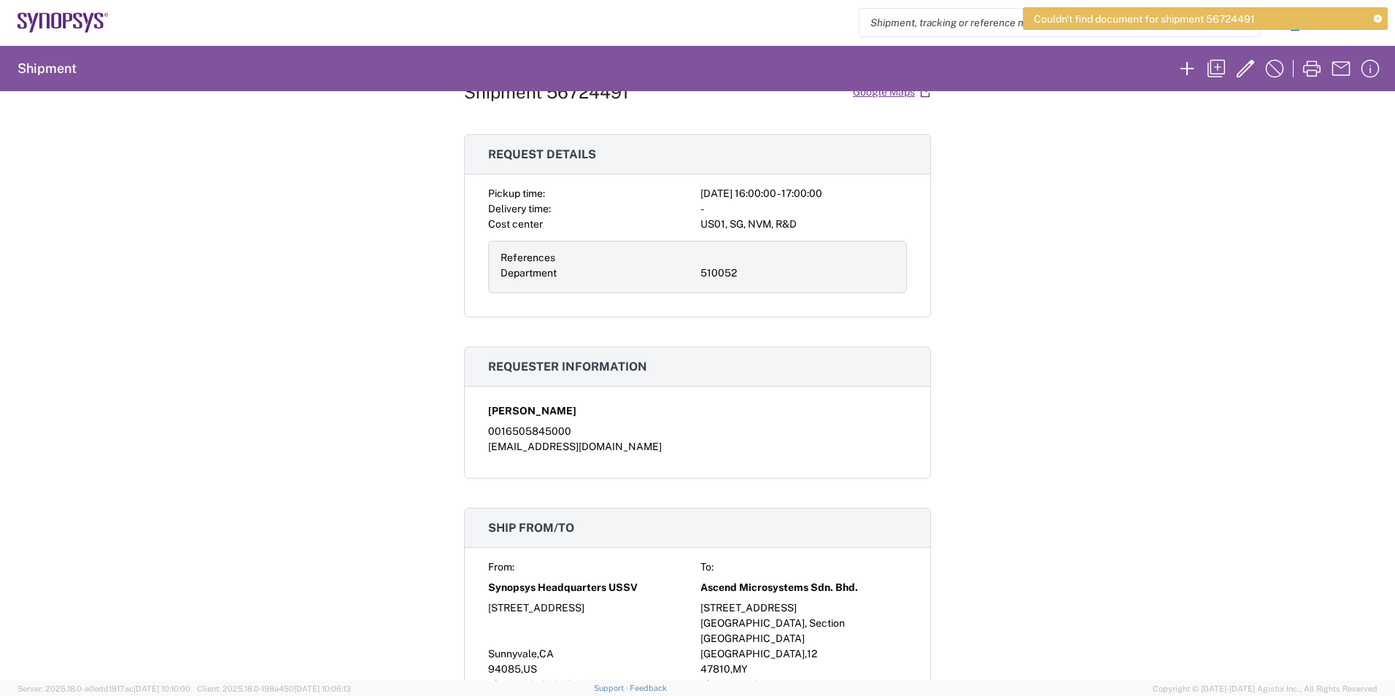
scroll to position [0, 0]
